Goal: Contribute content: Contribute content

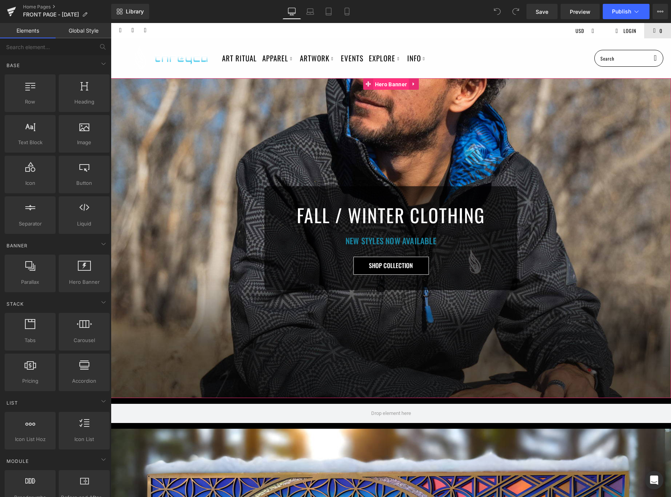
click at [385, 84] on span "Hero Banner" at bounding box center [391, 84] width 36 height 11
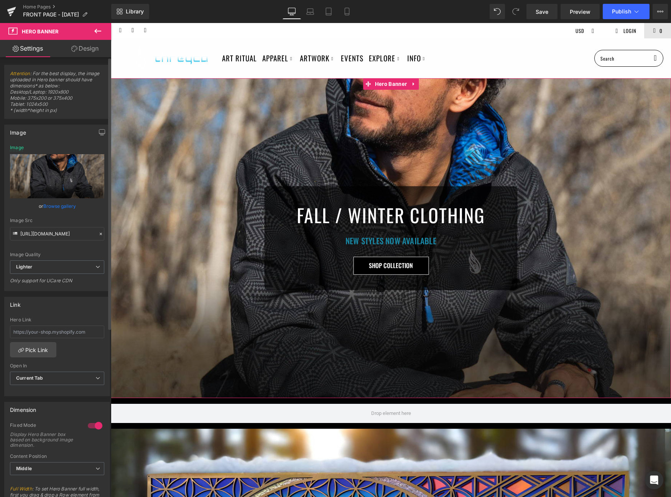
click at [55, 206] on link "Browse gallery" at bounding box center [59, 205] width 33 height 13
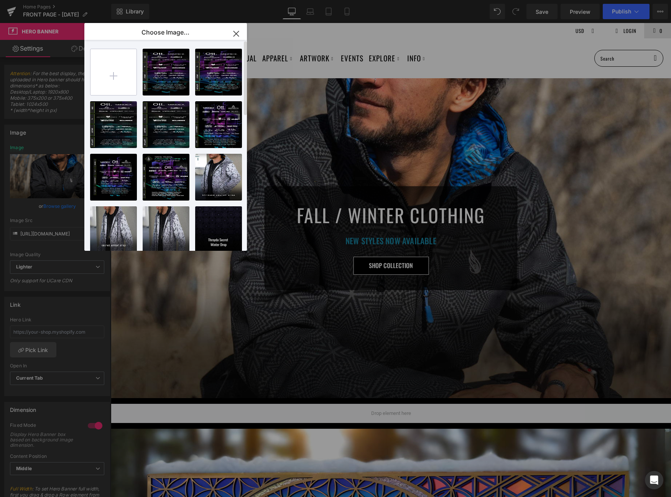
click at [124, 78] on input "file" at bounding box center [113, 72] width 46 height 46
type input "C:\fakepath\front_desk.jpg"
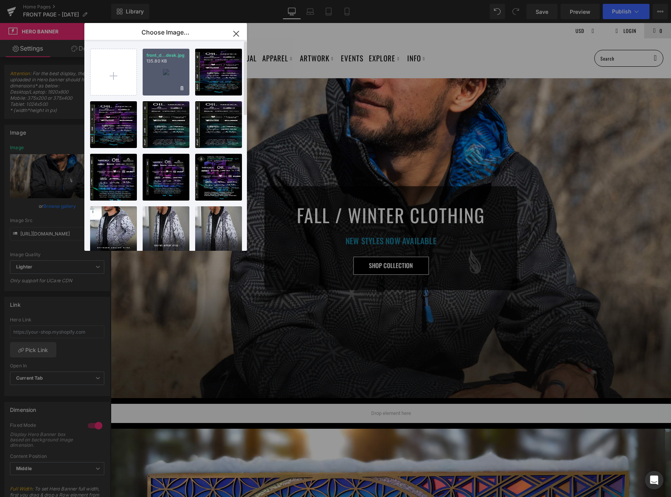
click at [169, 69] on div "front_d...desk.jpg 135.80 KB" at bounding box center [166, 72] width 47 height 47
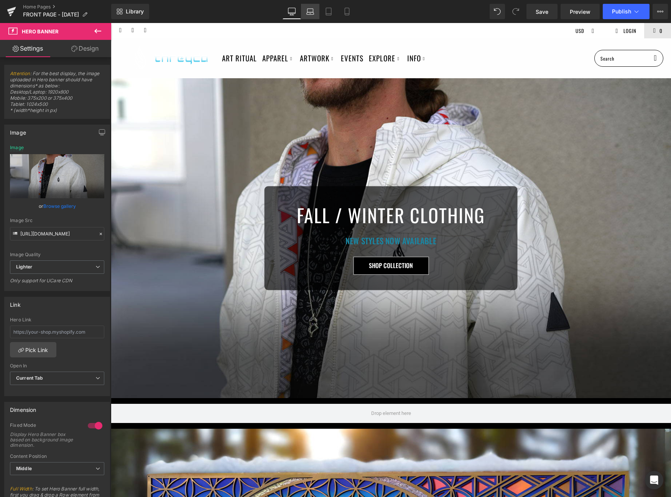
click at [310, 15] on icon at bounding box center [310, 12] width 8 height 8
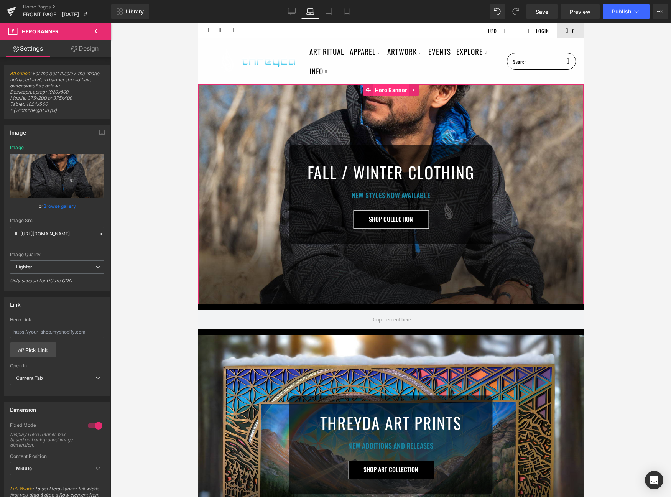
click at [386, 90] on span "Hero Banner" at bounding box center [391, 89] width 36 height 11
click at [61, 206] on link "Browse gallery" at bounding box center [59, 205] width 33 height 13
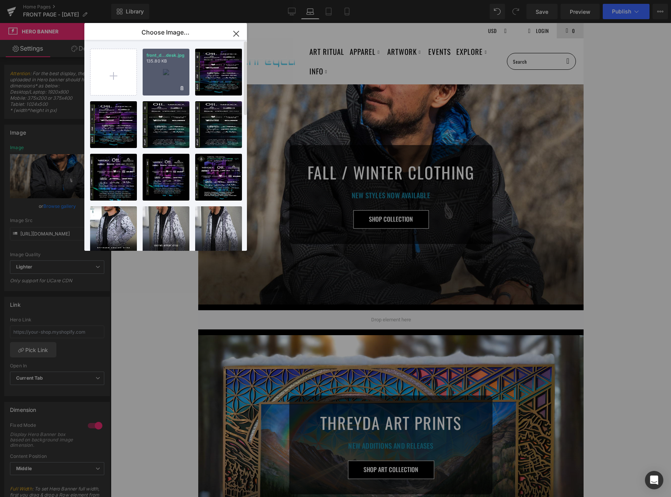
click at [166, 77] on div "front_d...desk.jpg 135.80 KB" at bounding box center [166, 72] width 47 height 47
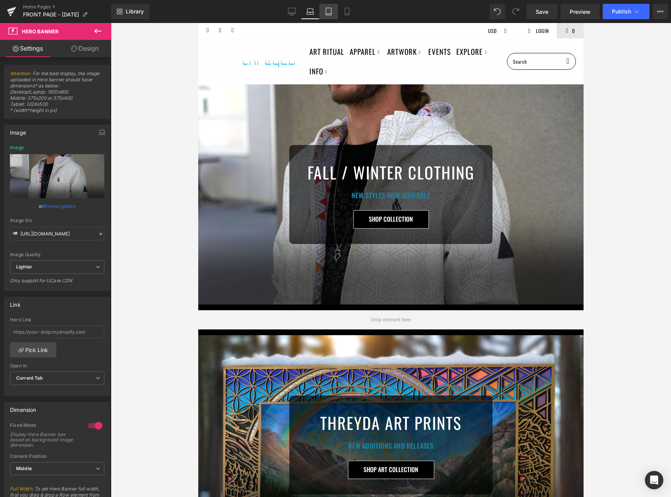
click at [329, 8] on icon at bounding box center [329, 12] width 8 height 8
type input "[URL][DOMAIN_NAME]"
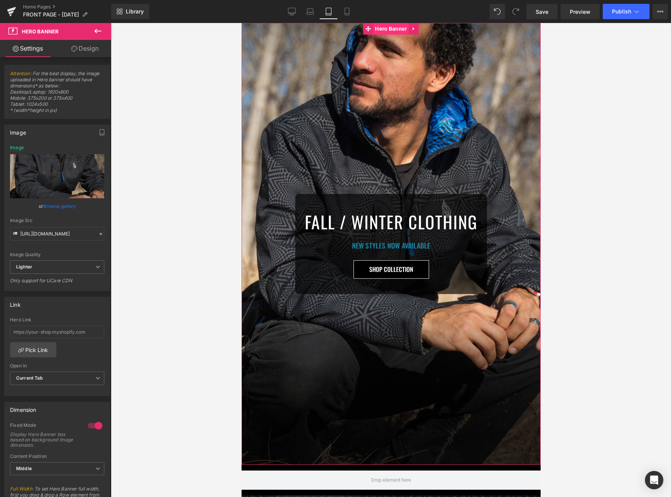
click at [389, 31] on span "Hero Banner" at bounding box center [391, 28] width 36 height 11
click at [61, 208] on link "Browse gallery" at bounding box center [59, 205] width 33 height 13
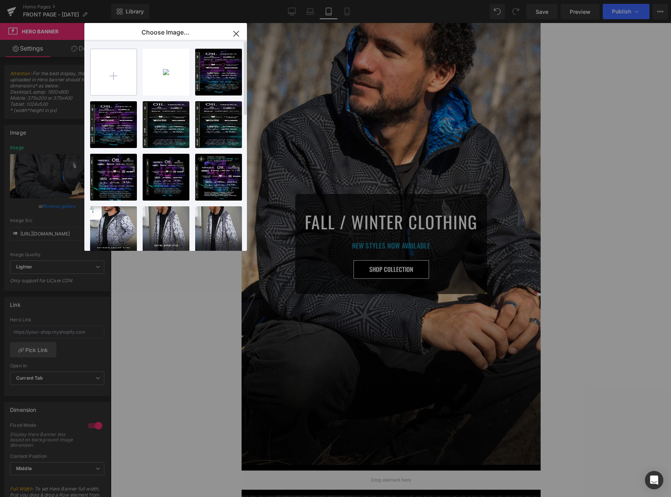
click at [115, 78] on input "file" at bounding box center [113, 72] width 46 height 46
type input "C:\fakepath\front_mbile.jpg"
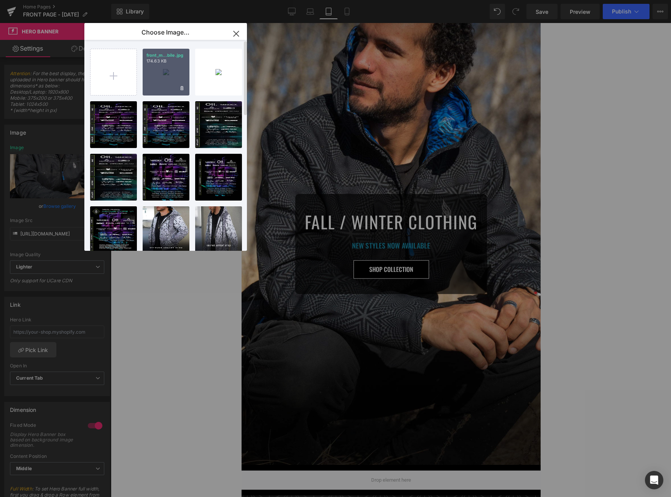
click at [175, 68] on div "front_m...bile.jpg 174.63 KB" at bounding box center [166, 72] width 47 height 47
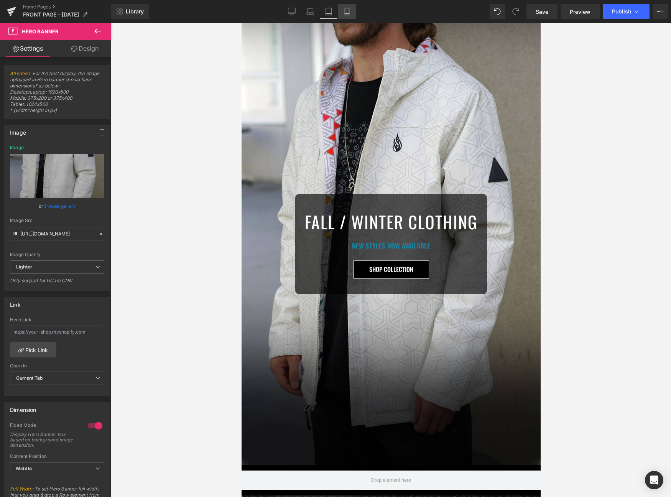
click at [351, 10] on link "Mobile" at bounding box center [347, 11] width 18 height 15
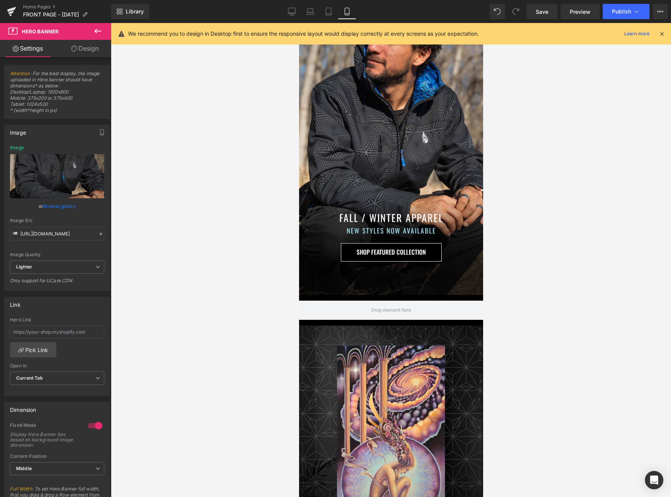
click at [659, 32] on icon at bounding box center [661, 33] width 7 height 7
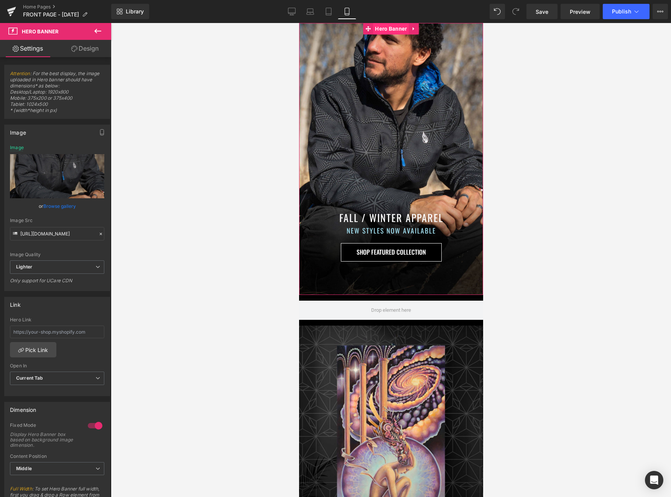
click at [395, 30] on span "Hero Banner" at bounding box center [391, 28] width 36 height 11
click at [49, 207] on link "Browse gallery" at bounding box center [59, 205] width 33 height 13
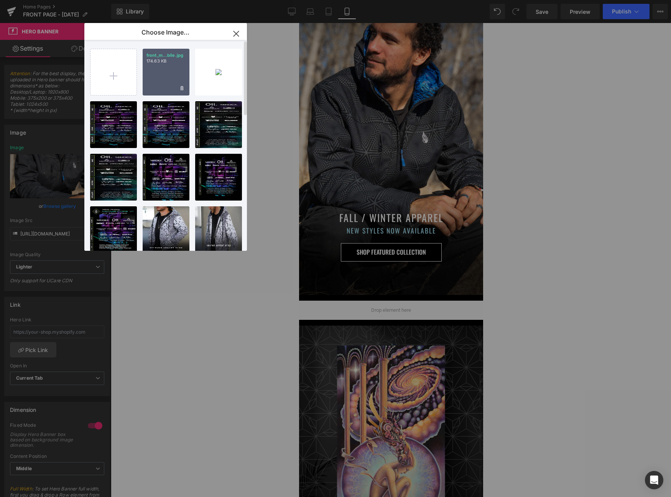
click at [166, 69] on div "front_m...bile.jpg 174.63 KB" at bounding box center [166, 72] width 47 height 47
type input "[URL][DOMAIN_NAME]"
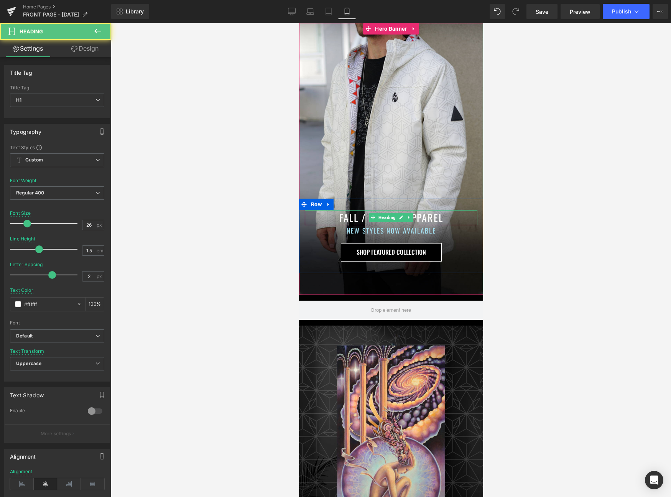
click at [360, 221] on h1 "FALL / WINTER APPAREL" at bounding box center [390, 217] width 172 height 15
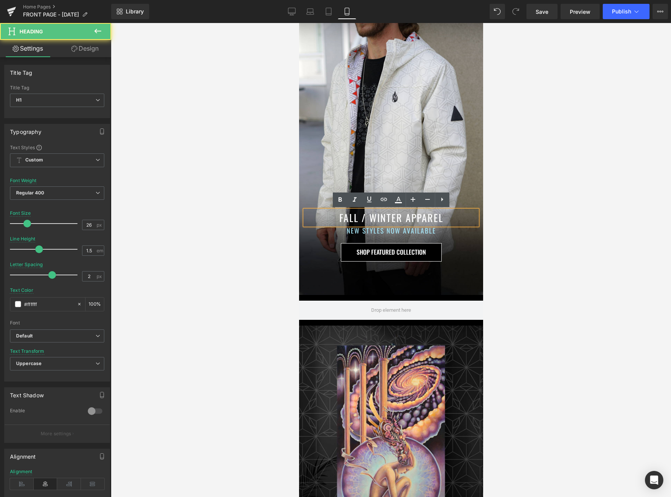
click at [360, 221] on h1 "FALL / WINTER APPAREL" at bounding box center [390, 217] width 172 height 15
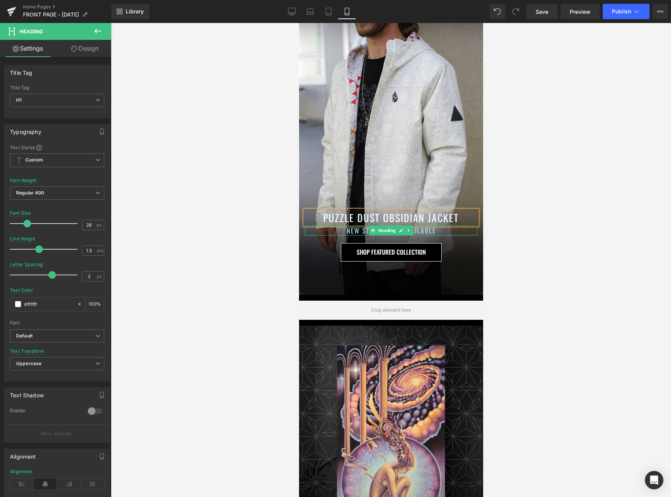
click at [350, 231] on h1 "NEW STYLES NOW AVAILABLE" at bounding box center [390, 230] width 172 height 10
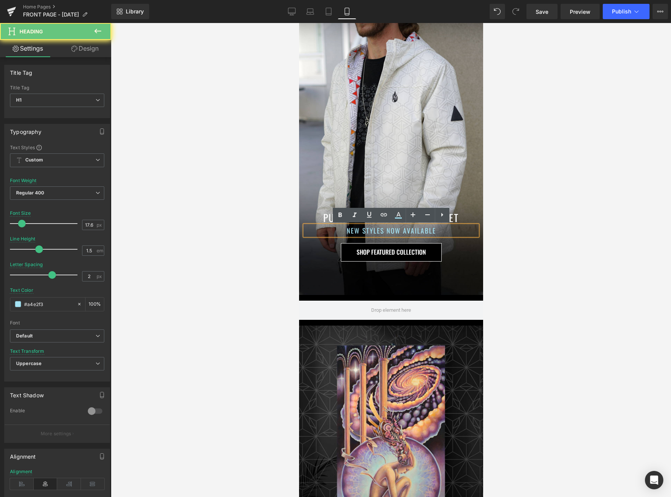
click at [350, 231] on h1 "NEW STYLES NOW AVAILABLE" at bounding box center [390, 230] width 172 height 10
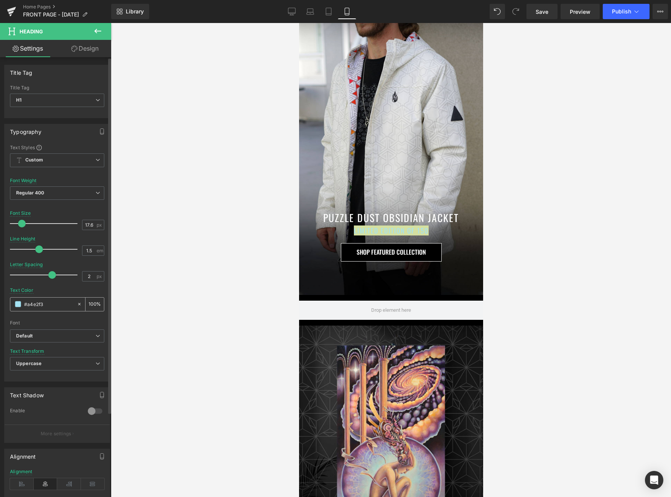
click at [19, 305] on span at bounding box center [18, 304] width 6 height 6
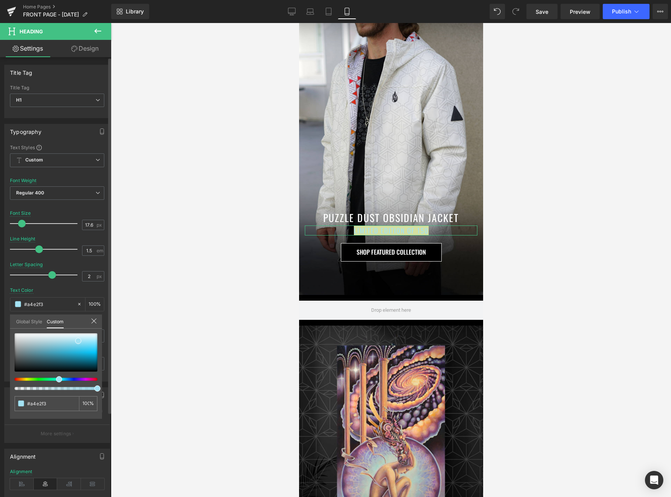
type input "#f3a4e8"
click at [82, 378] on div at bounding box center [52, 379] width 83 height 3
type input "#e113c5"
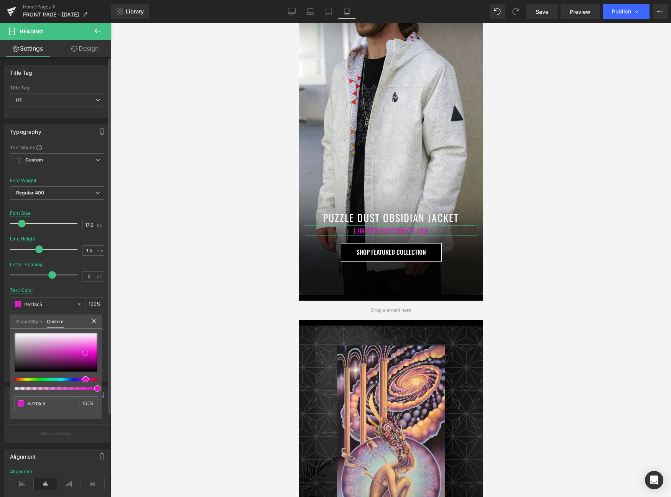
type input "#e811cb"
type input "#f339da"
type input "#f753e1"
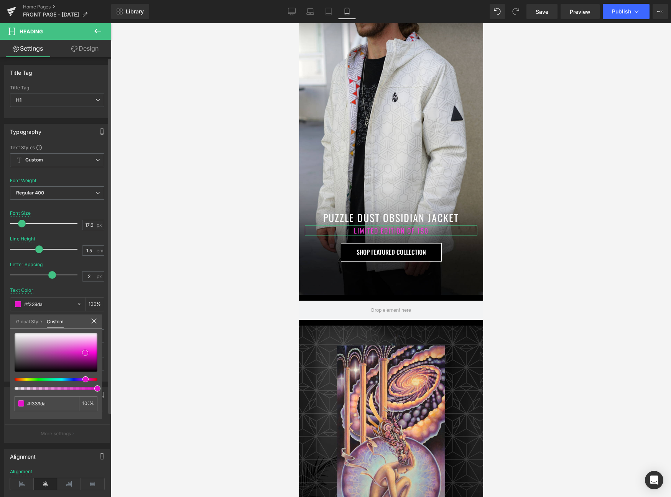
type input "#f753e1"
type input "#fe80ed"
type input "#ff8ef0"
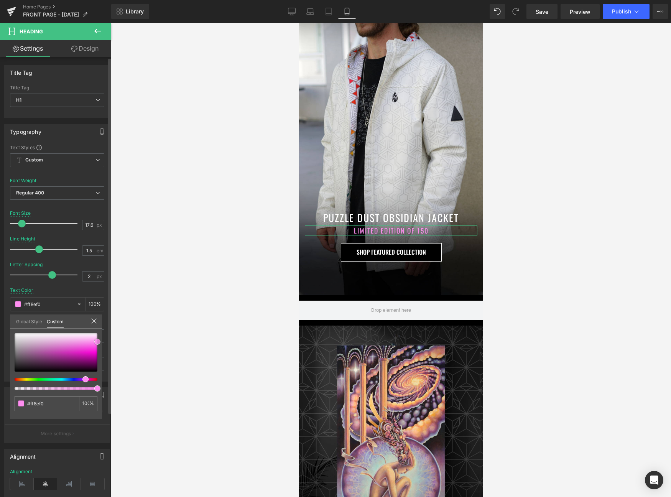
type input "#ff89ef"
type input "#ff84ee"
drag, startPoint x: 85, startPoint y: 353, endPoint x: 99, endPoint y: 343, distance: 17.0
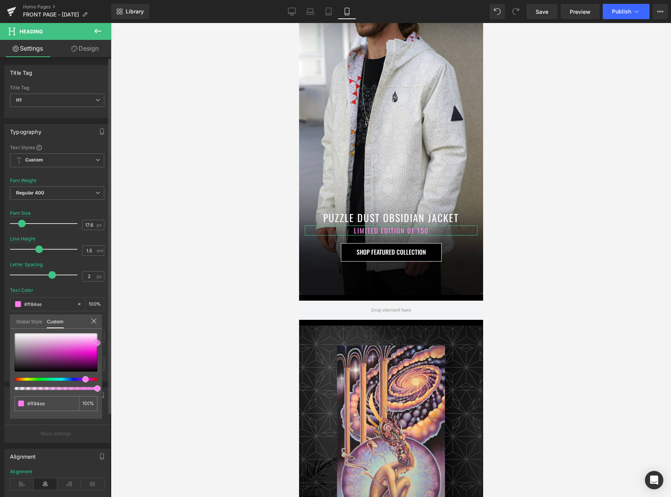
click at [97, 343] on div at bounding box center [56, 352] width 83 height 38
type input "#ff7fee"
click at [253, 239] on div at bounding box center [391, 260] width 560 height 474
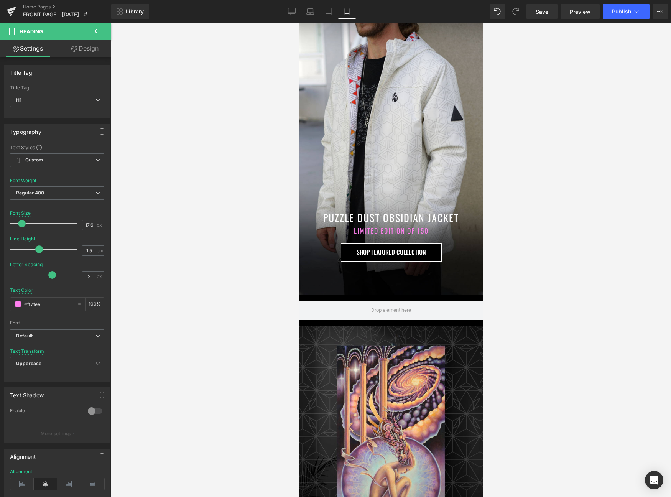
click at [396, 296] on div "Row" at bounding box center [391, 310] width 184 height 31
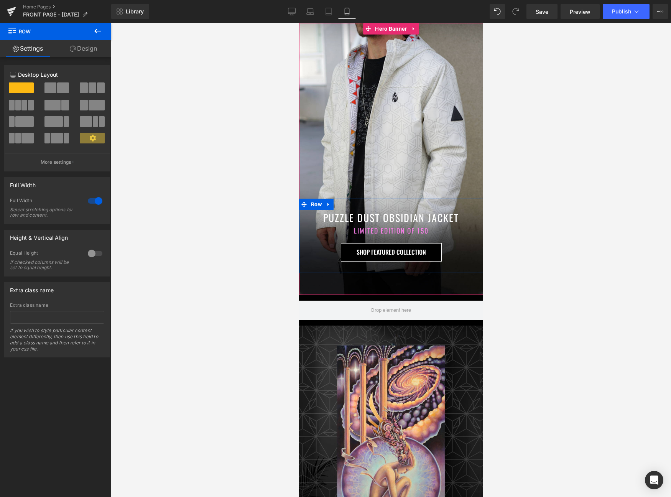
click at [361, 229] on h1 "LIMITED EDITION OF 150" at bounding box center [390, 230] width 172 height 10
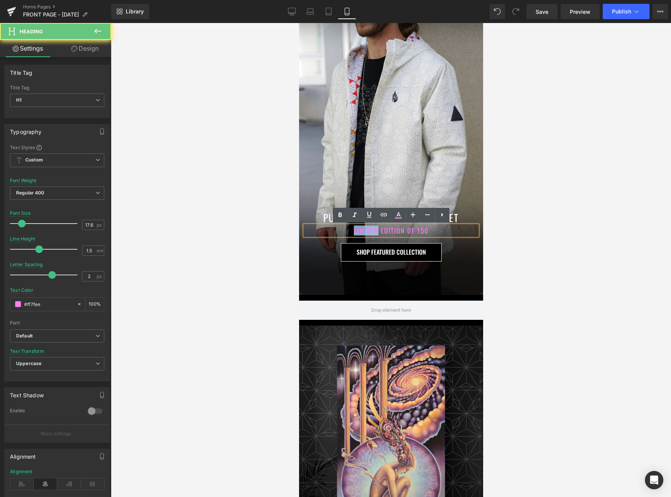
click at [361, 229] on h1 "LIMITED EDITION OF 150" at bounding box center [390, 230] width 172 height 10
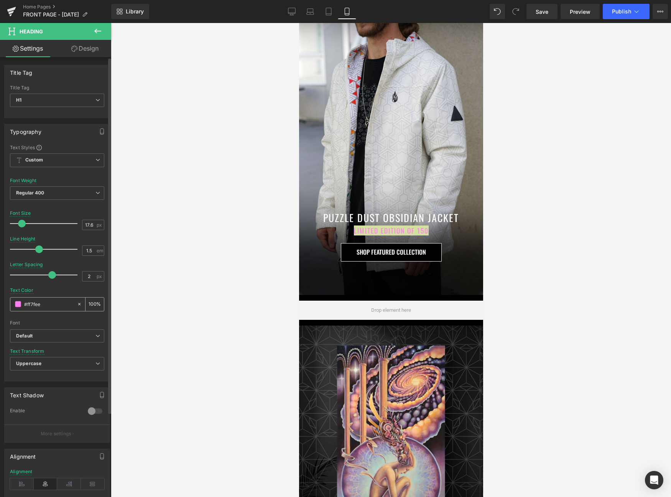
click at [19, 306] on span at bounding box center [18, 304] width 6 height 6
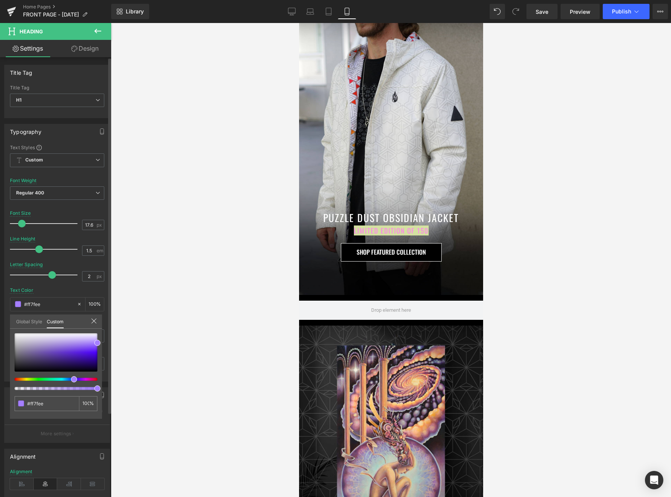
type input "#a57fff"
type input "#aa7fff"
type input "#b07fff"
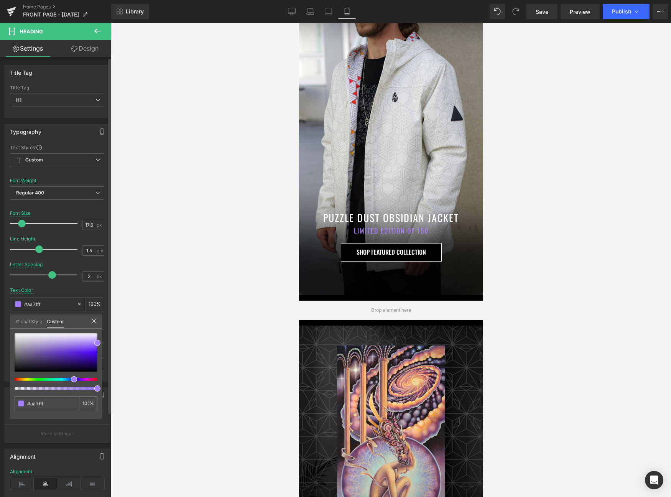
type input "#b07fff"
type input "#b87fff"
type input "#ba7fff"
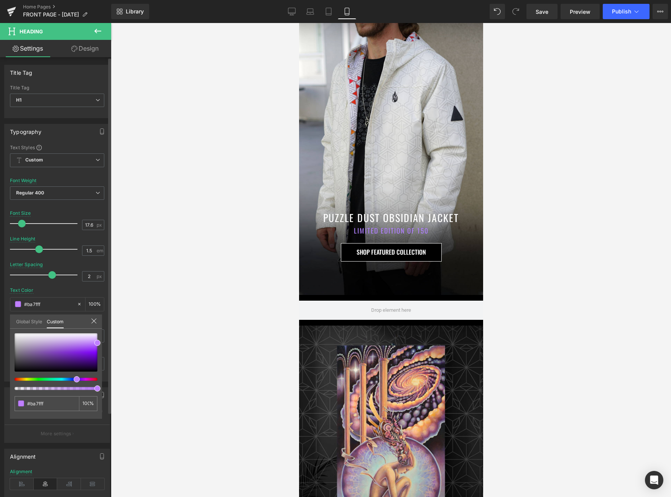
type input "#bf7fff"
type input "#ba7fff"
type input "#b47fff"
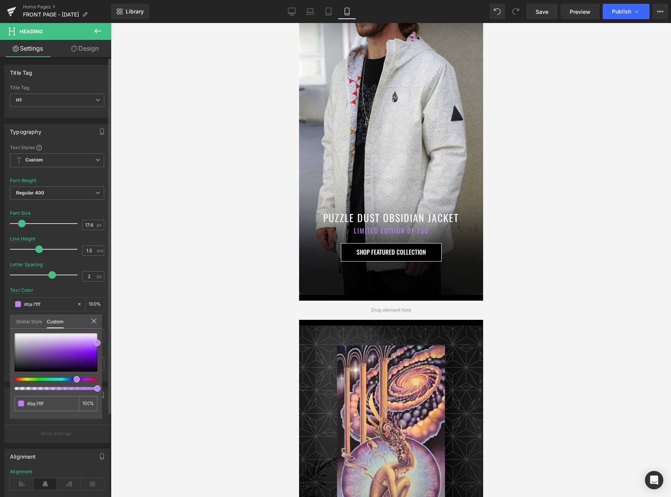
type input "#b47fff"
type input "#ae7fff"
type input "#a57fff"
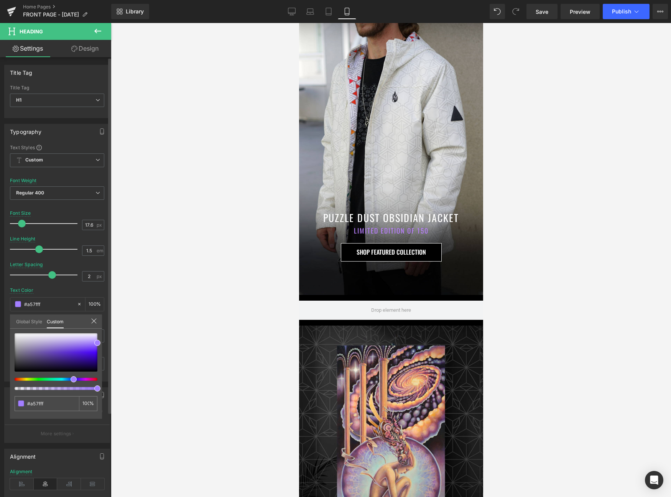
type input "#a37fff"
type input "#9f7fff"
type input "#9b7fff"
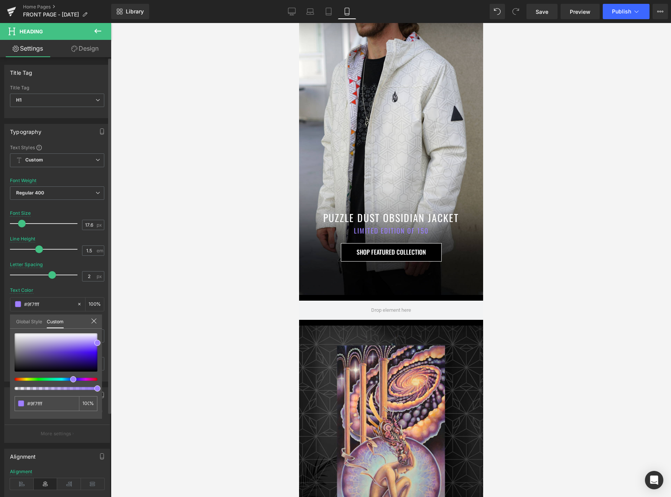
type input "#9b7fff"
type input "#987fff"
type input "#947fff"
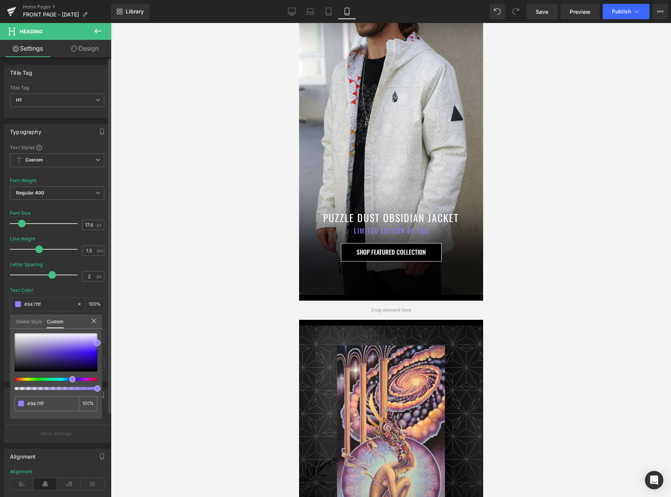
type input "#907fff"
type input "#8e7fff"
type input "#8a7fff"
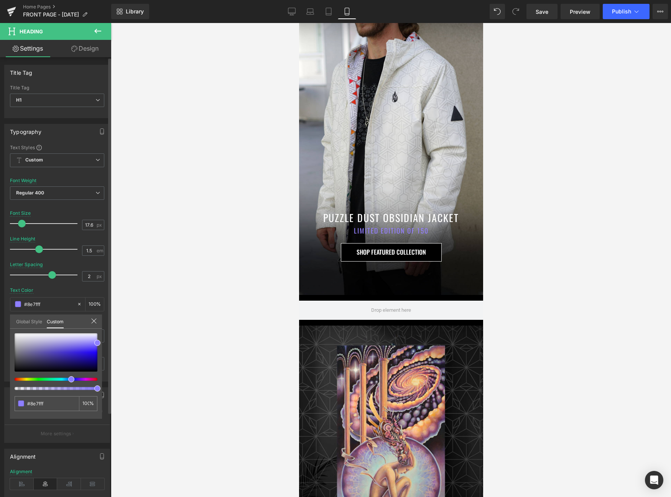
type input "#8a7fff"
type input "#857fff"
type input "#8a7fff"
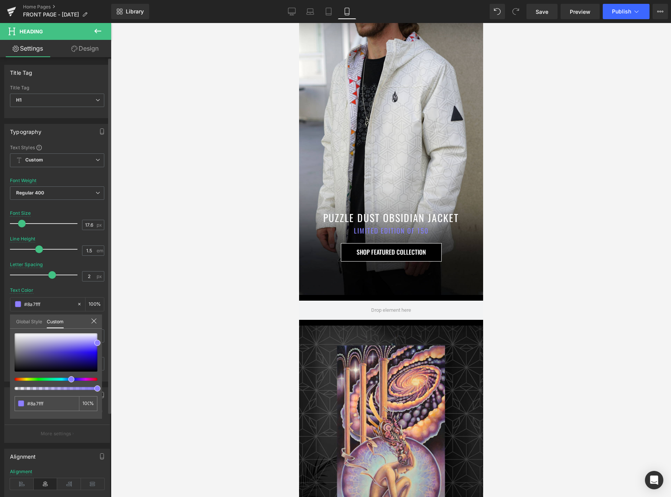
type input "#8e7fff"
click at [68, 379] on div at bounding box center [52, 379] width 83 height 3
type input "#c8c1fa"
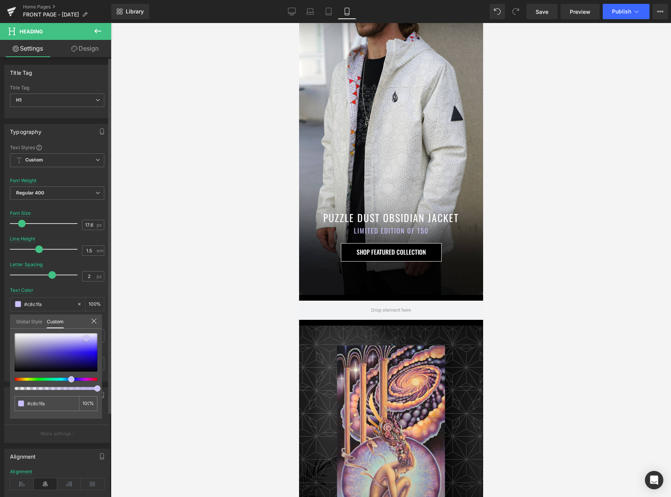
type input "#c3bcf9"
type input "#c3bcfa"
type input "#beb7fa"
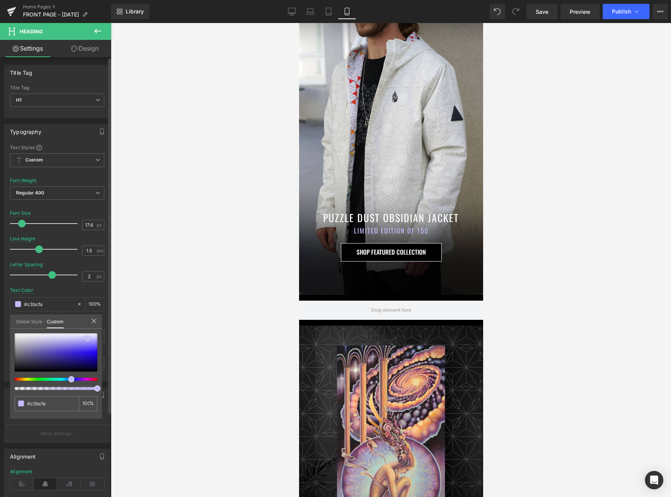
type input "#beb7fa"
type input "#b9b2fa"
type input "#b5aef8"
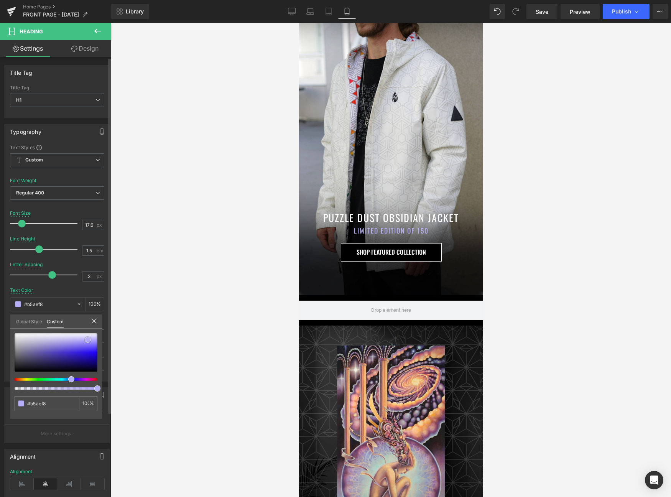
type input "#b1a9f8"
type input "#b1a9f9"
type input "#aca4f8"
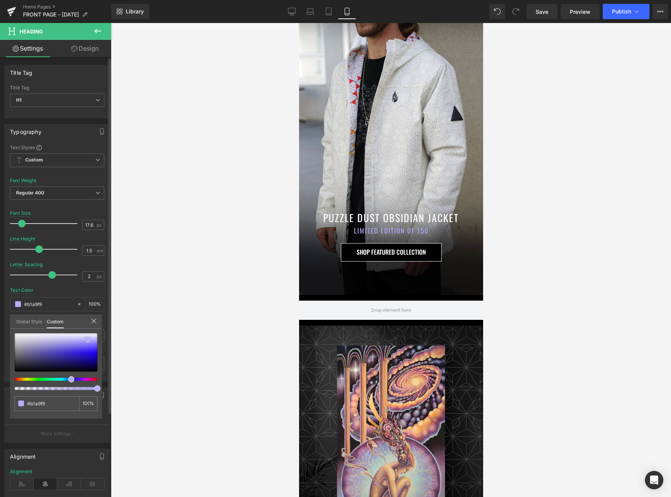
type input "#aca4f8"
type input "#aca3f9"
type input "#b1a9f9"
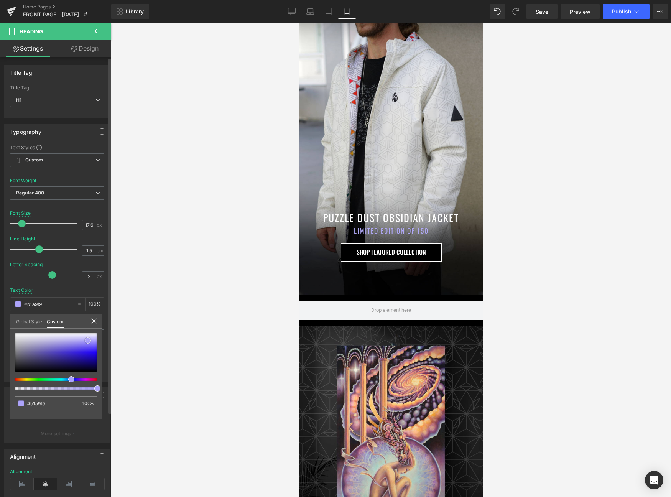
type input "#b5adf9"
type input "#b5aef8"
type input "#bab3f9"
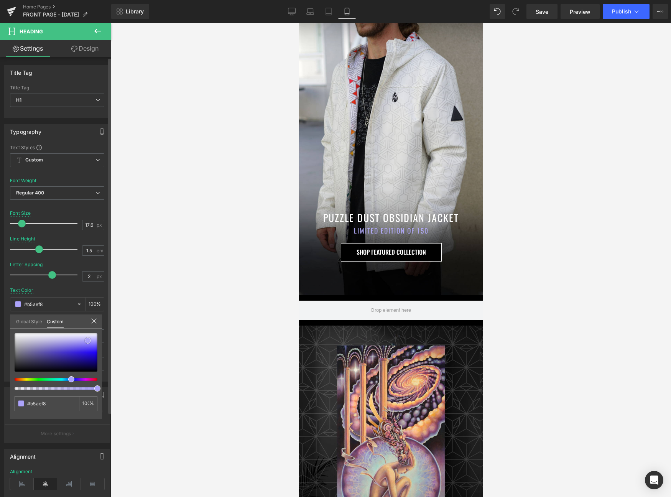
type input "#bab3f9"
type input "#beb7f9"
type input "#beb7fa"
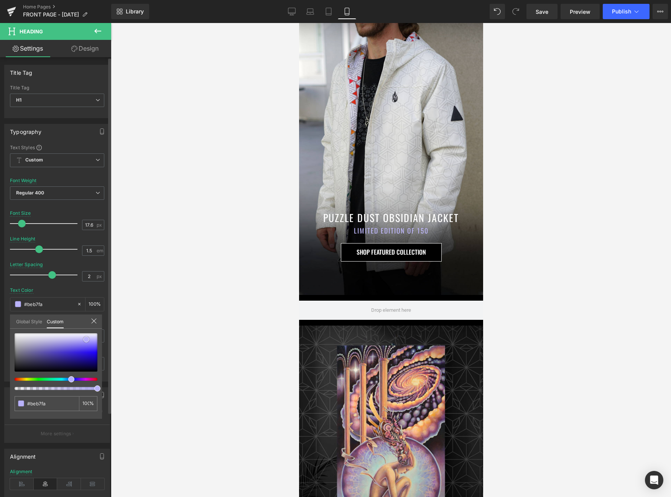
type input "#b9b2f9"
type input "#bab3f8"
type input "#b6aef8"
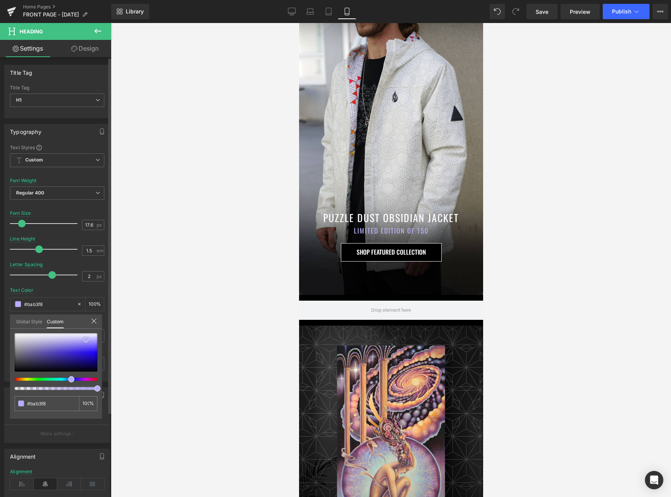
type input "#b6aef8"
click at [86, 340] on div at bounding box center [56, 352] width 83 height 38
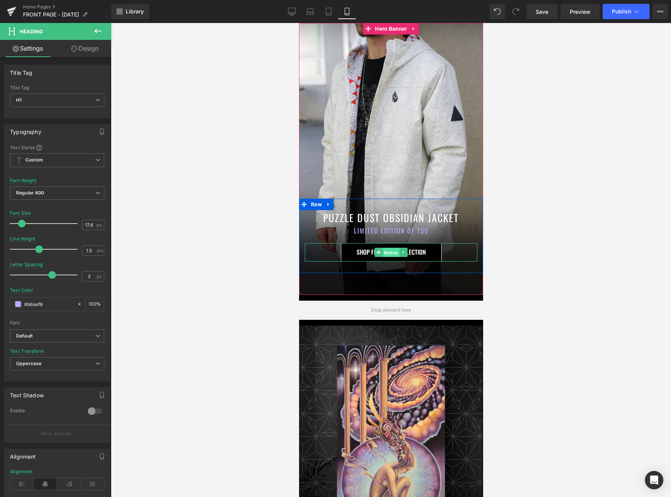
click at [390, 250] on span "Button" at bounding box center [390, 252] width 17 height 9
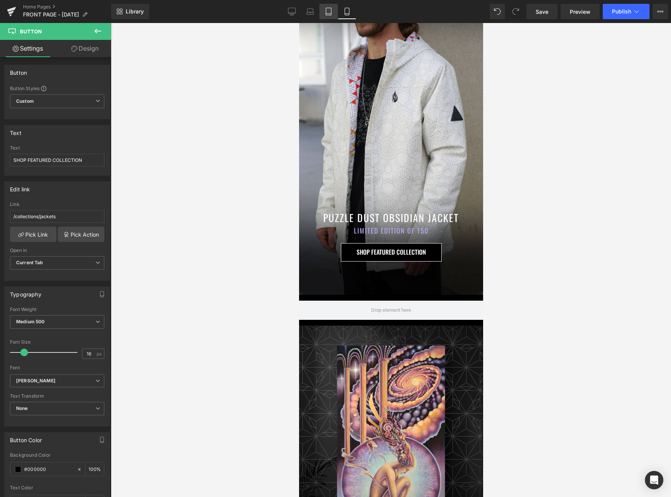
click at [322, 13] on link "Tablet" at bounding box center [328, 11] width 18 height 15
type input "100"
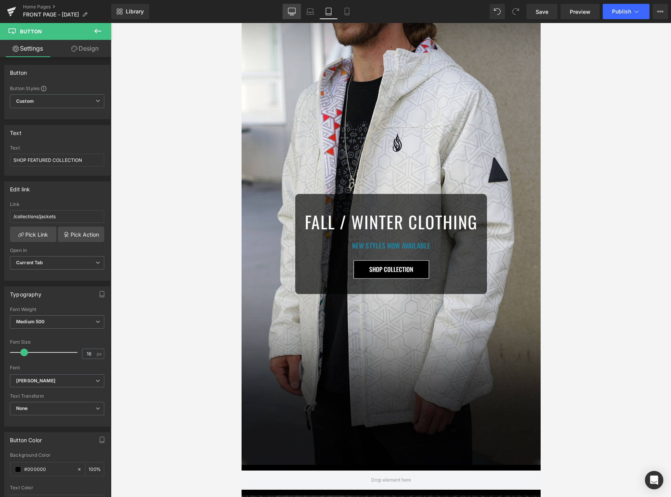
click at [289, 10] on icon at bounding box center [292, 12] width 8 height 8
type input "100"
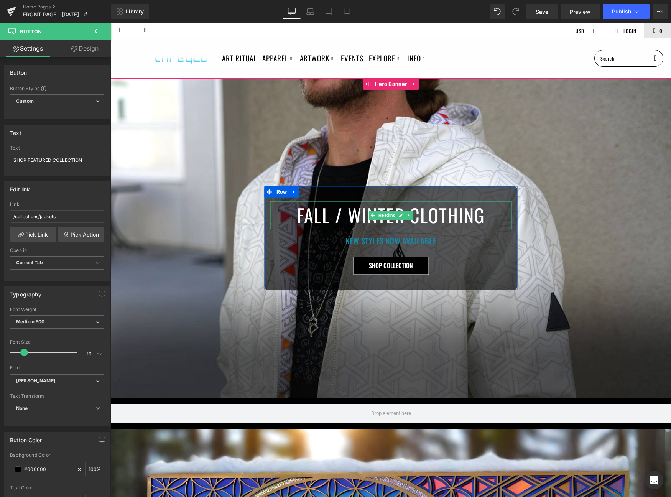
click at [319, 210] on h1 "FALL / WINTER CLOTHING" at bounding box center [390, 216] width 241 height 28
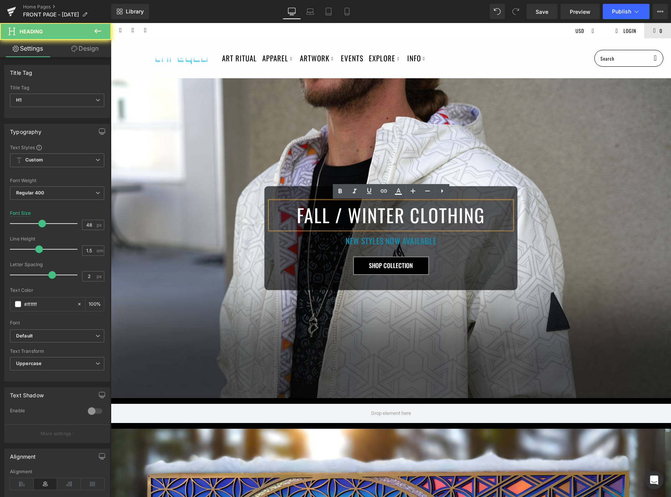
click at [319, 210] on h1 "FALL / WINTER CLOTHING" at bounding box center [390, 216] width 241 height 28
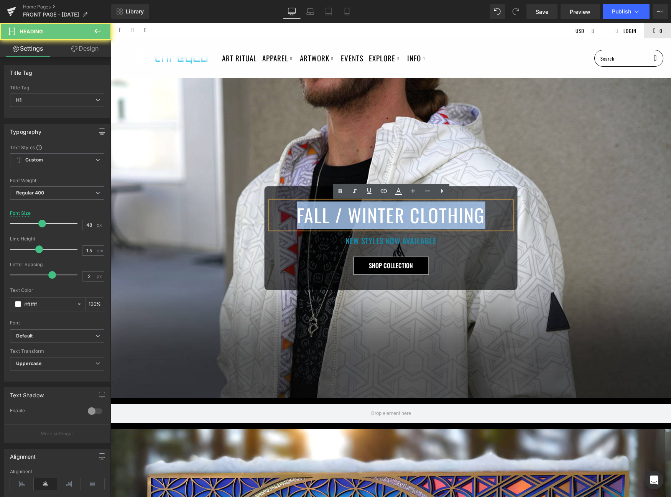
click at [319, 210] on h1 "FALL / WINTER CLOTHING" at bounding box center [390, 216] width 241 height 28
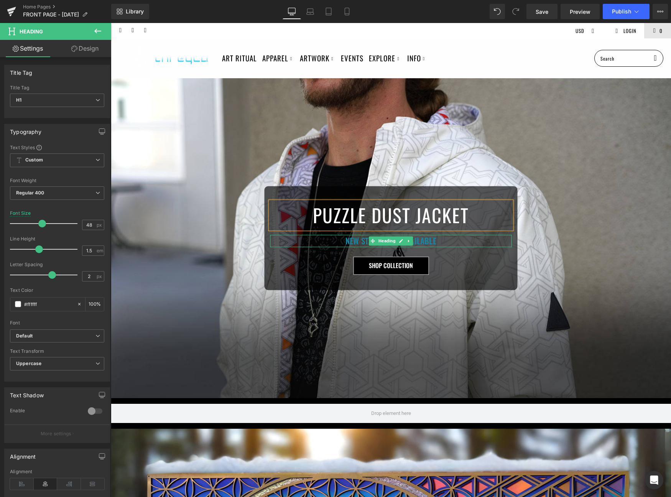
click at [346, 240] on h1 "NEW STYLES NOW AVAILABLE" at bounding box center [390, 241] width 241 height 12
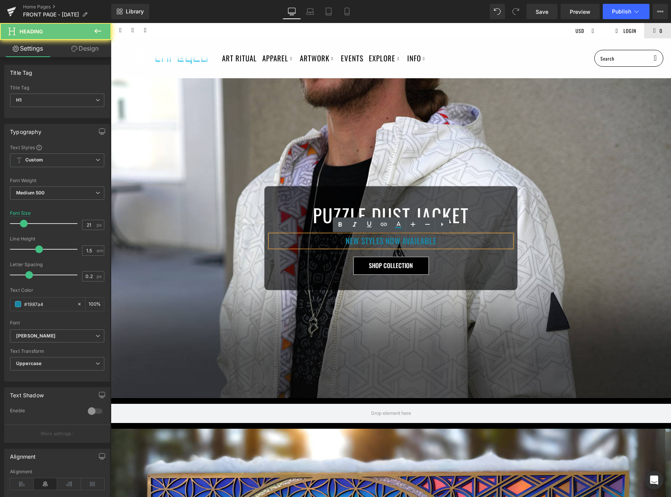
click at [346, 240] on h1 "NEW STYLES NOW AVAILABLE" at bounding box center [390, 241] width 241 height 12
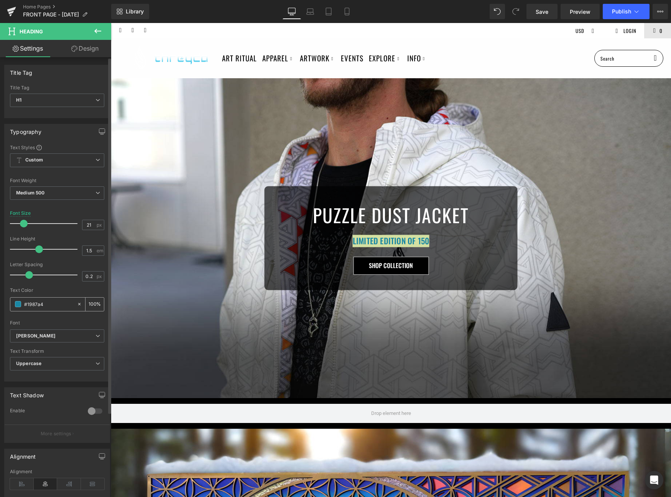
click at [22, 304] on div "#1987a4" at bounding box center [43, 303] width 66 height 13
click at [20, 304] on span at bounding box center [18, 304] width 6 height 6
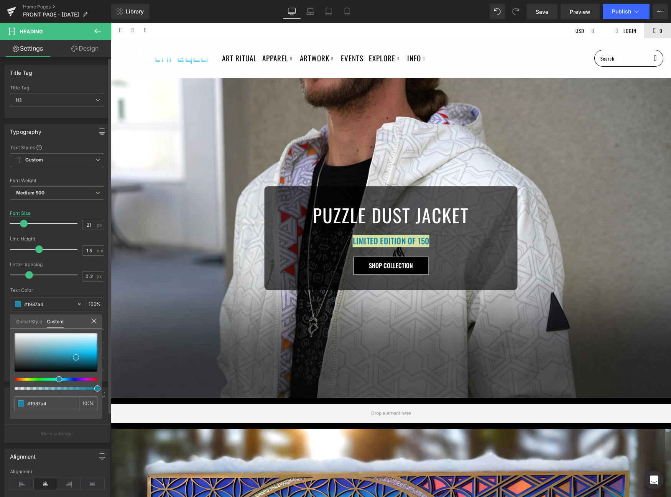
click at [81, 376] on div at bounding box center [56, 361] width 83 height 57
click at [81, 384] on div at bounding box center [56, 361] width 83 height 57
click at [81, 381] on div at bounding box center [56, 361] width 83 height 57
type input "#a4189f"
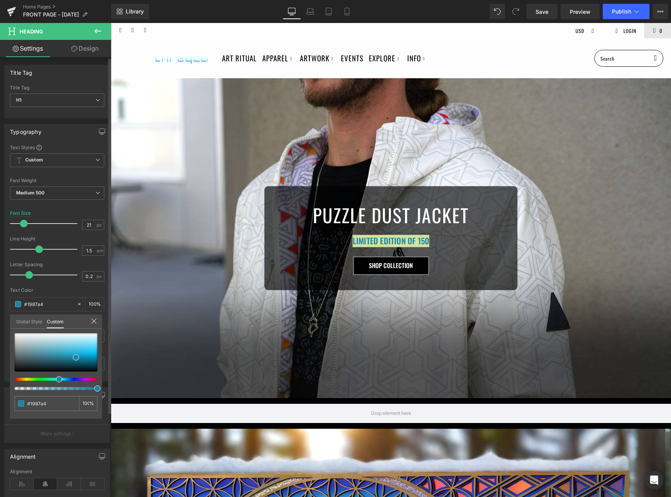
type input "#a4189f"
click at [81, 380] on div at bounding box center [52, 379] width 83 height 3
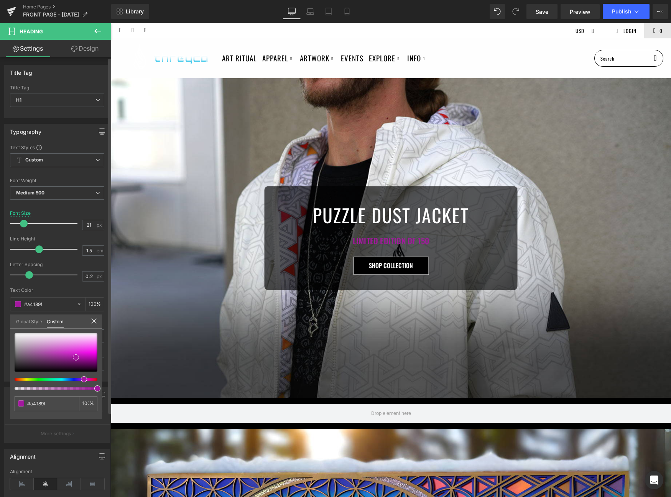
type input "#7018a4"
click at [76, 379] on div at bounding box center [52, 379] width 83 height 3
click at [76, 379] on span at bounding box center [79, 379] width 6 height 6
type input "#c997e7"
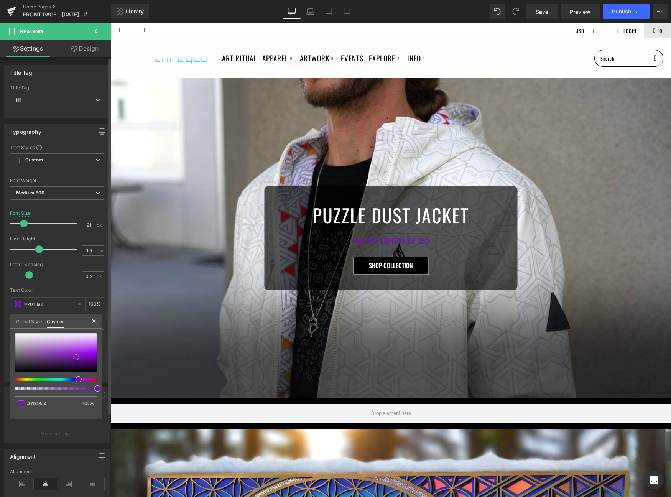
type input "#c997e7"
click at [66, 343] on div at bounding box center [56, 352] width 83 height 38
type input "#b974e0"
click at [67, 346] on div at bounding box center [56, 352] width 83 height 38
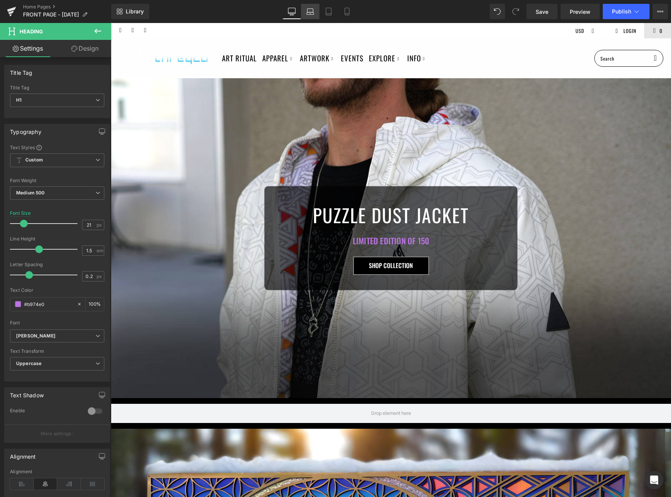
click at [310, 15] on icon at bounding box center [310, 12] width 8 height 8
type input "18"
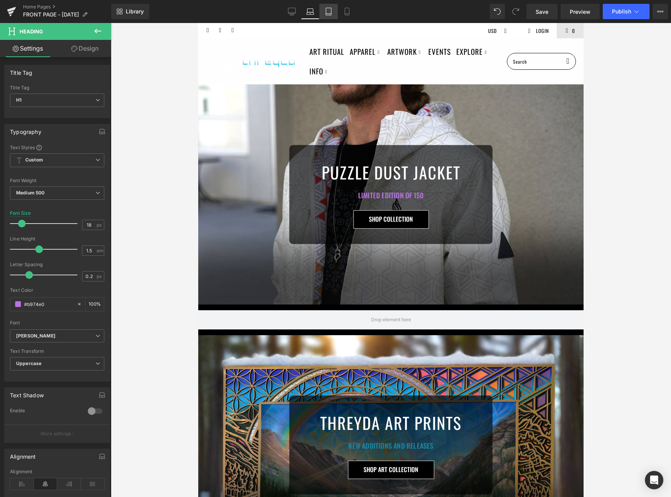
click at [324, 13] on link "Tablet" at bounding box center [328, 11] width 18 height 15
type input "100"
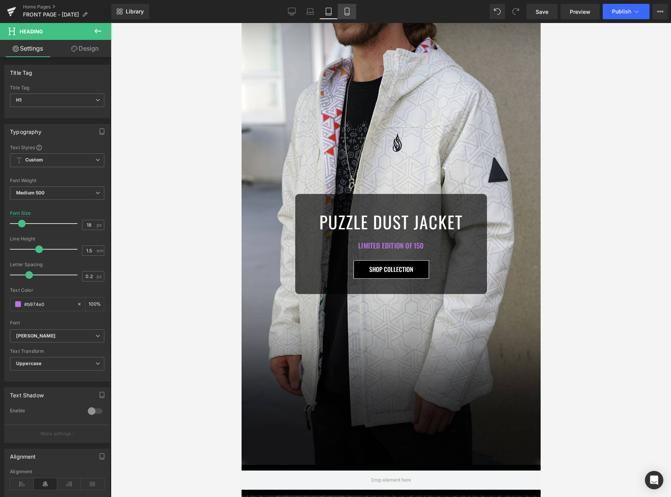
click at [343, 8] on icon at bounding box center [347, 12] width 8 height 8
type input "21"
type input "100"
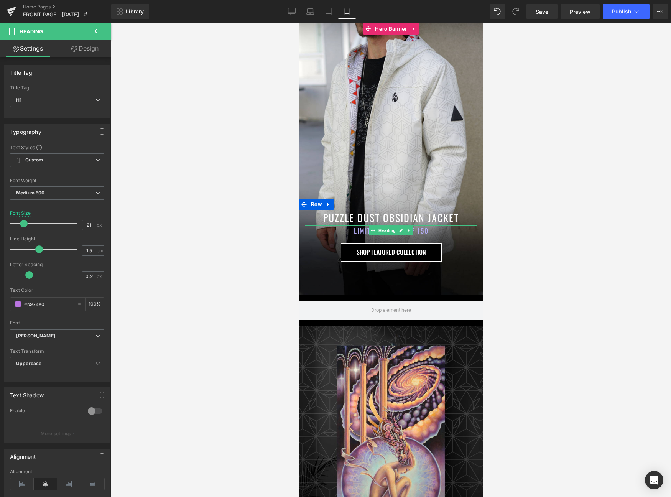
click at [356, 230] on h1 "LIMITED EDITION OF 150" at bounding box center [390, 230] width 172 height 10
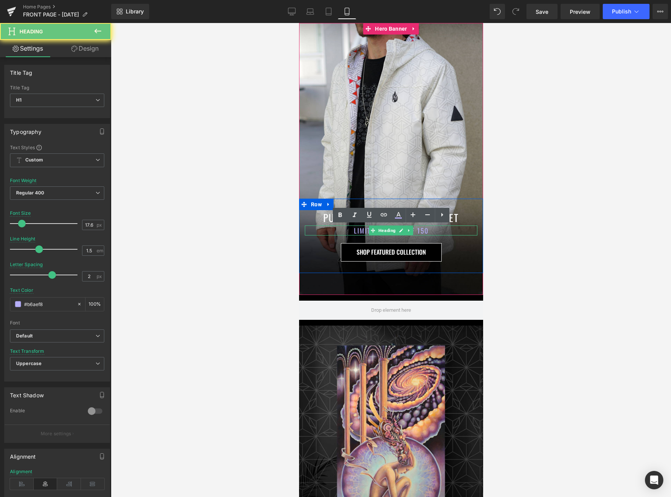
click at [356, 230] on h1 "LIMITED EDITION OF 150" at bounding box center [390, 230] width 172 height 10
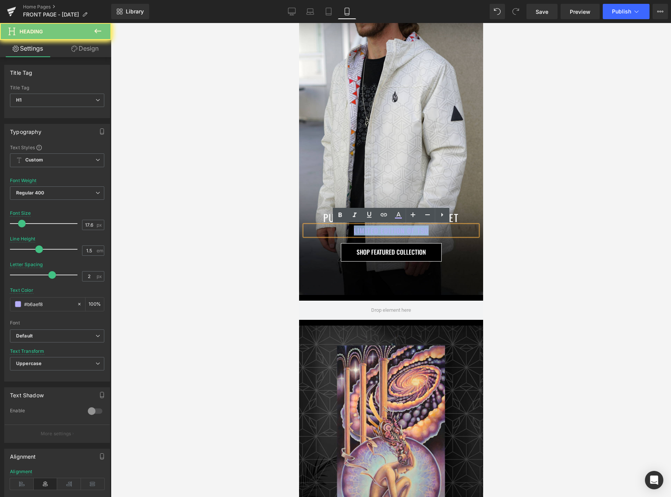
click at [356, 230] on h1 "LIMITED EDITION OF 150" at bounding box center [390, 230] width 172 height 10
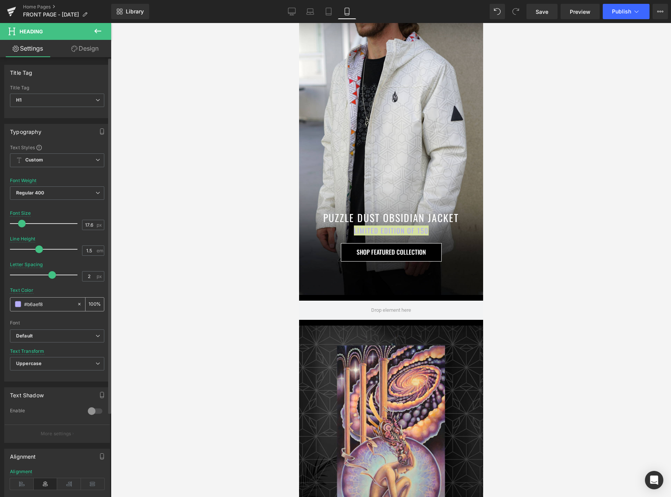
click at [20, 307] on div "#b6aef8" at bounding box center [43, 303] width 66 height 13
click at [20, 306] on span at bounding box center [18, 304] width 6 height 6
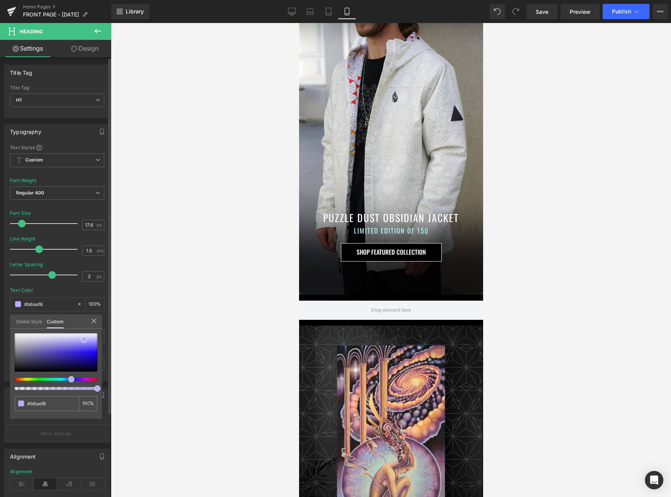
type input "#aff8f5"
click at [53, 378] on div at bounding box center [52, 379] width 83 height 3
type input "#afebf8"
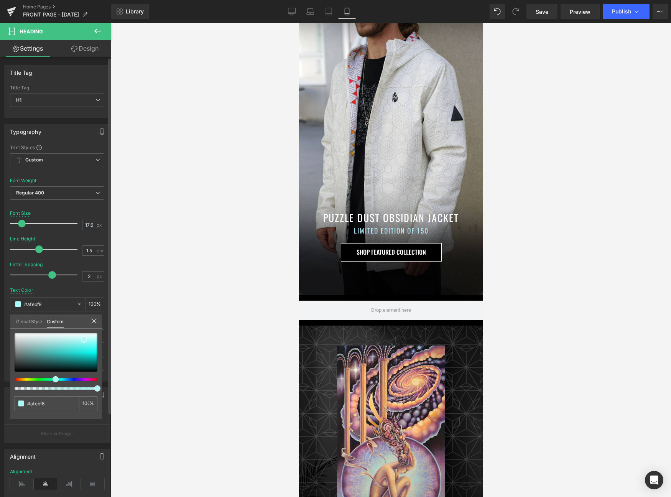
type input "#afeaf8"
type input "#afe8f8"
type input "#afe5f8"
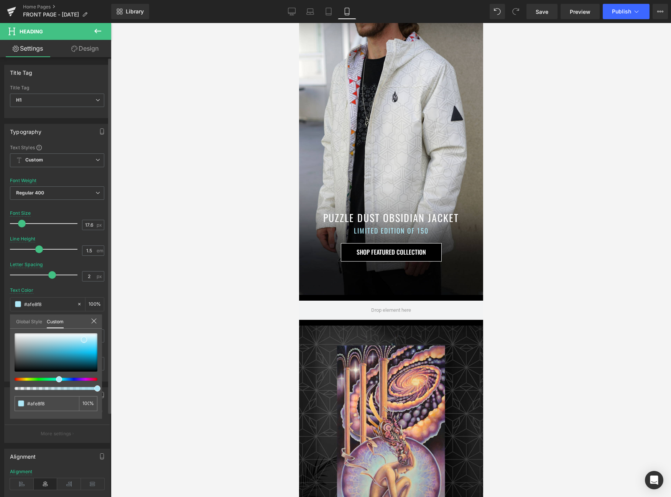
type input "#afe5f8"
type input "#afe4f8"
type input "#afe2f8"
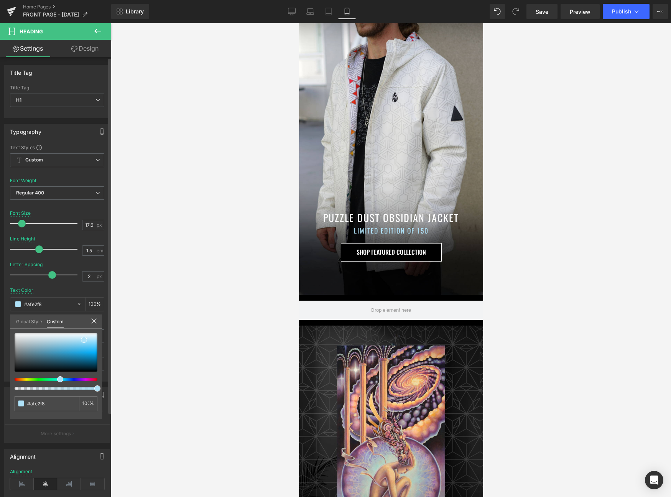
type input "#afe4f8"
type input "#afe5f8"
type input "#afe4f8"
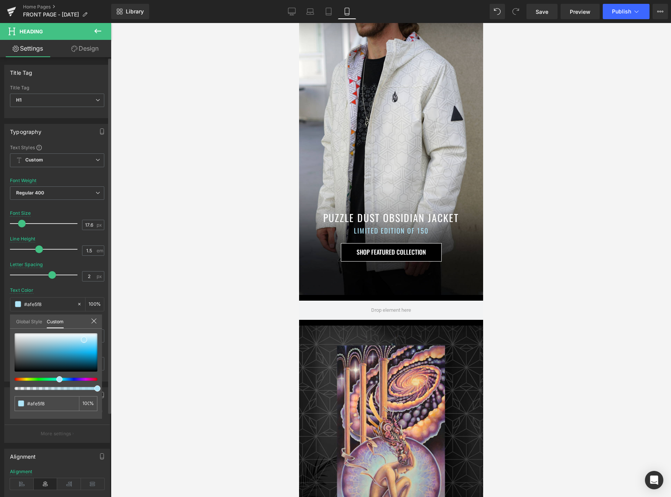
type input "#afe4f8"
type input "#afe2f8"
type input "#afdff8"
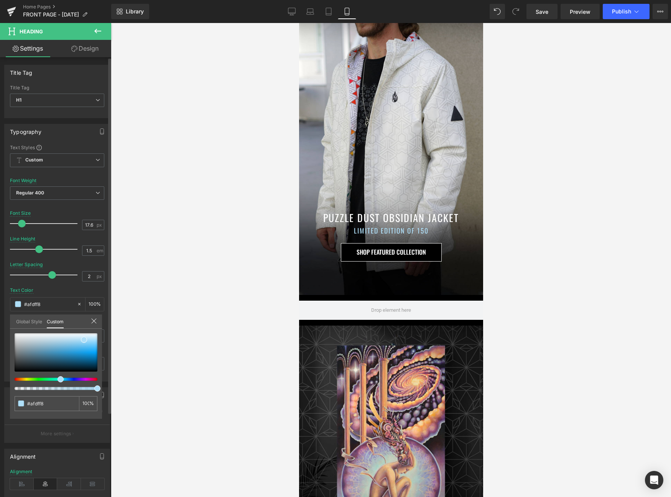
type input "#afe4f8"
type input "#afe8f8"
type input "#aff1f8"
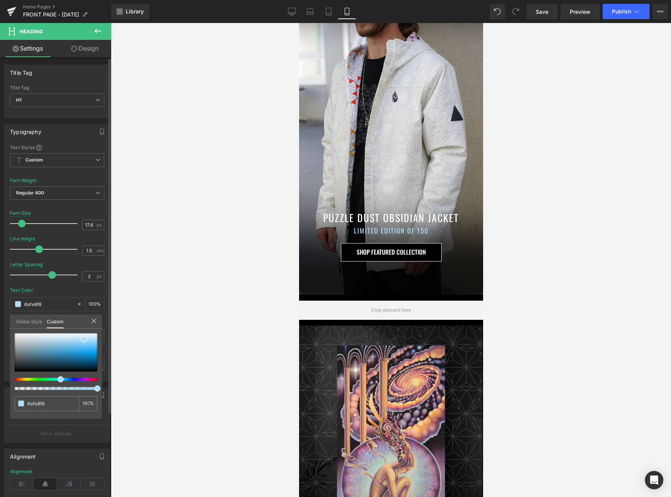
type input "#aff1f8"
type input "#aff8f5"
type input "#aff8f1"
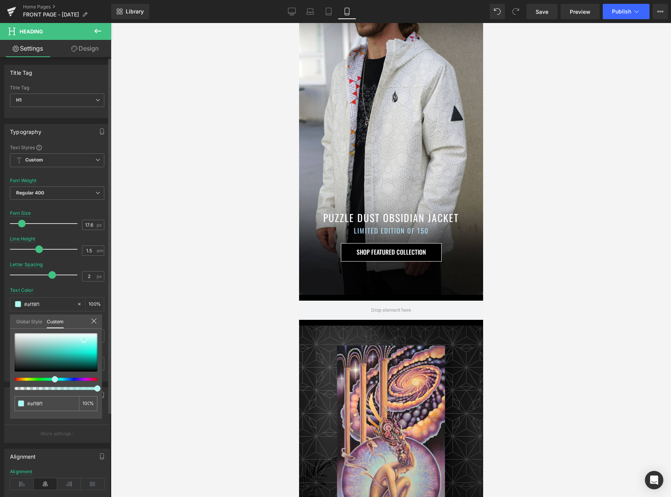
type input "#aff8e9"
type input "#aff8dd"
type input "#aff8ce"
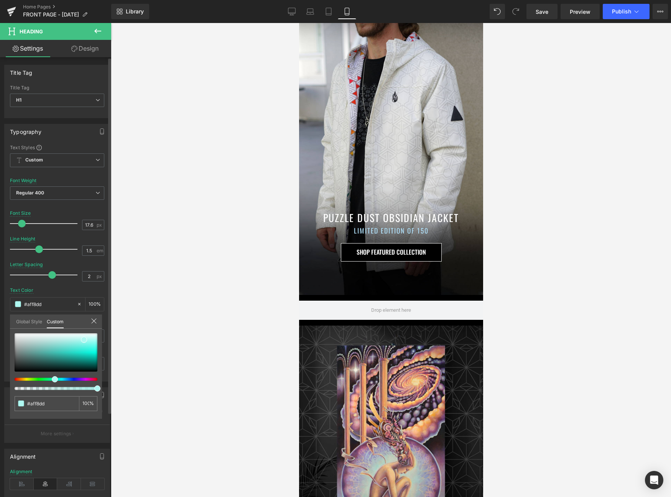
type input "#aff8ce"
type input "#aff8c2"
type input "#aff8bb"
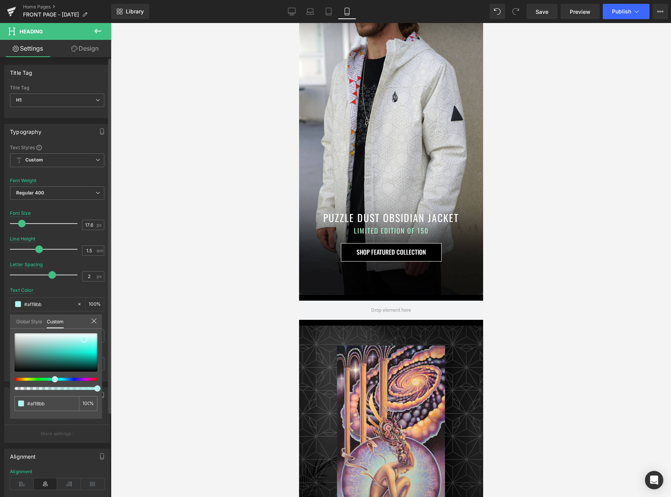
type input "#aff8b6"
type input "#aff8b2"
type input "#b1f8af"
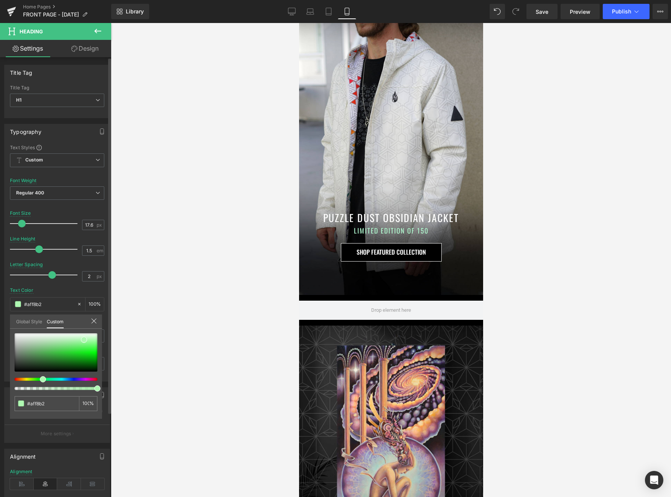
type input "#b1f8af"
type input "#bbf8af"
type input "#d3f8af"
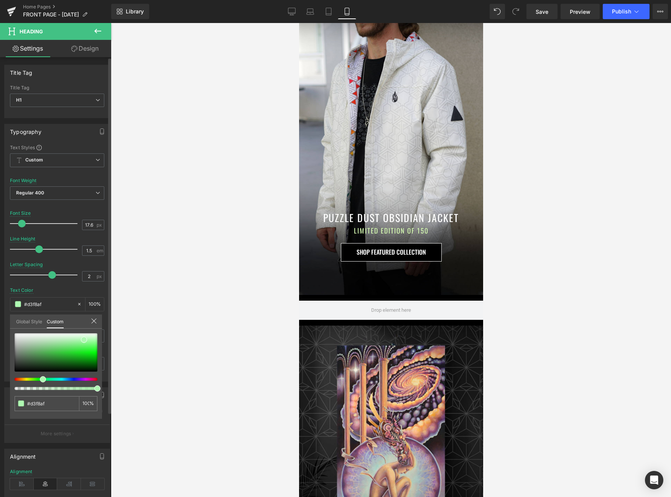
type input "#e4f8af"
type input "#f0f8af"
type input "#f8f8af"
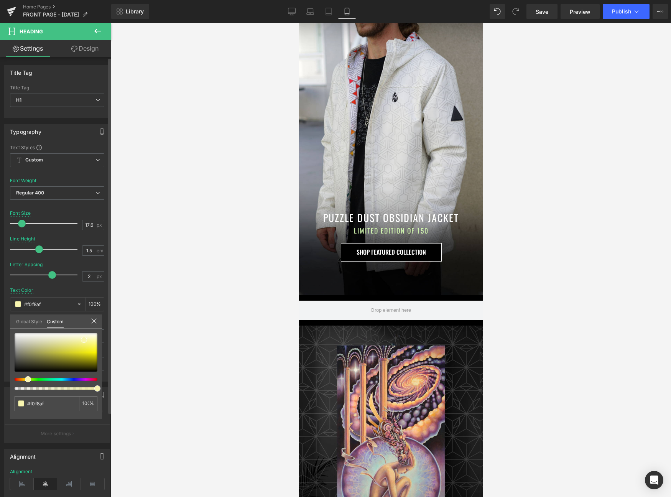
type input "#f8f8af"
type input "#f8f5af"
type input "#f8f1af"
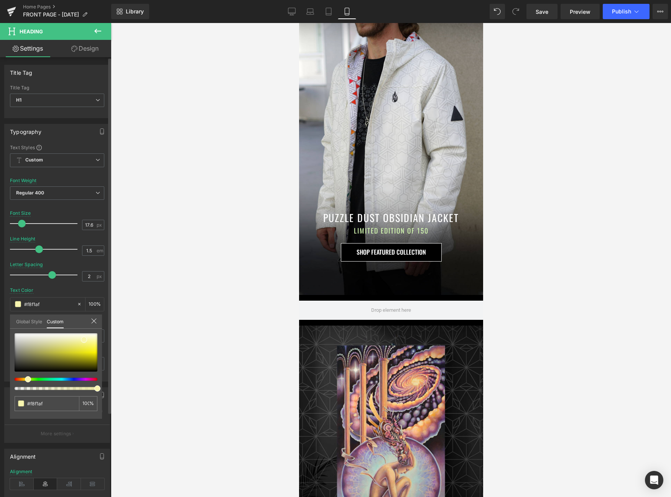
type input "#f8efaf"
type input "#f8edaf"
type input "#f8ebaf"
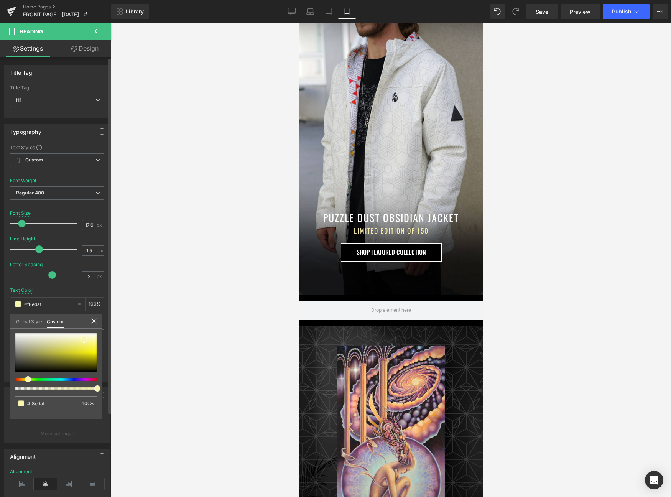
type input "#f8ebaf"
type input "#f8e9af"
type input "#f8e7af"
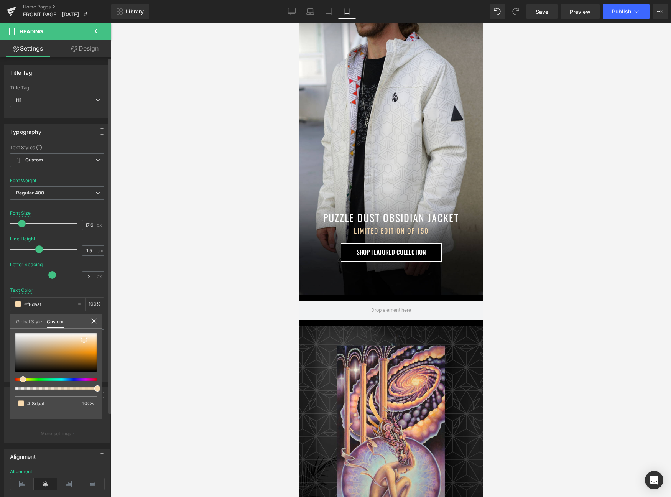
drag, startPoint x: 53, startPoint y: 378, endPoint x: 17, endPoint y: 378, distance: 35.3
click at [17, 378] on div at bounding box center [52, 379] width 83 height 3
click at [290, 10] on icon at bounding box center [292, 12] width 8 height 8
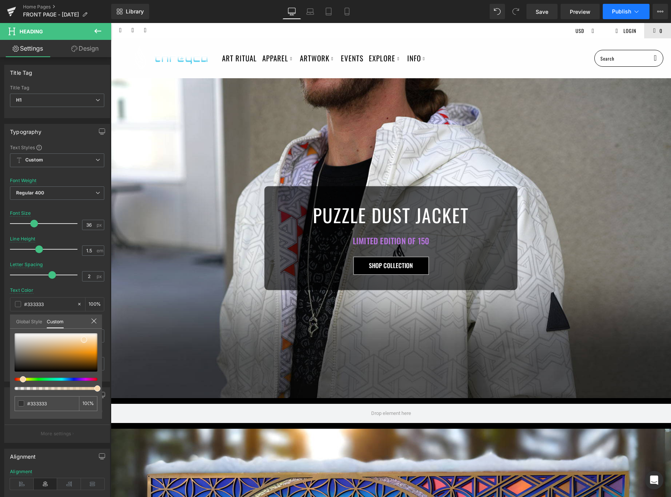
click at [621, 11] on span "Publish" at bounding box center [621, 11] width 19 height 6
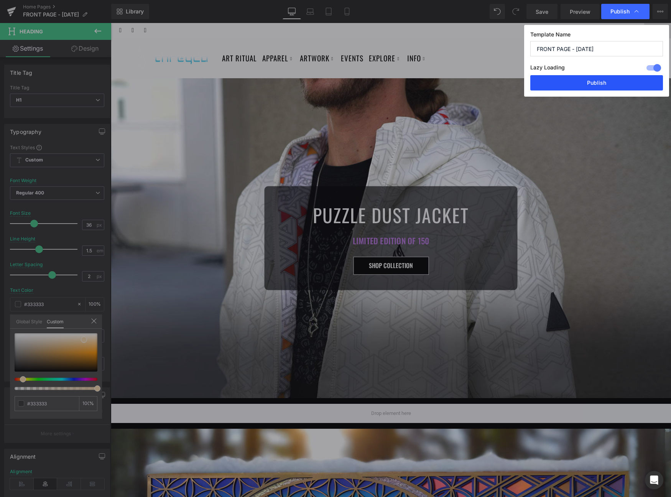
click at [593, 85] on button "Publish" at bounding box center [596, 82] width 133 height 15
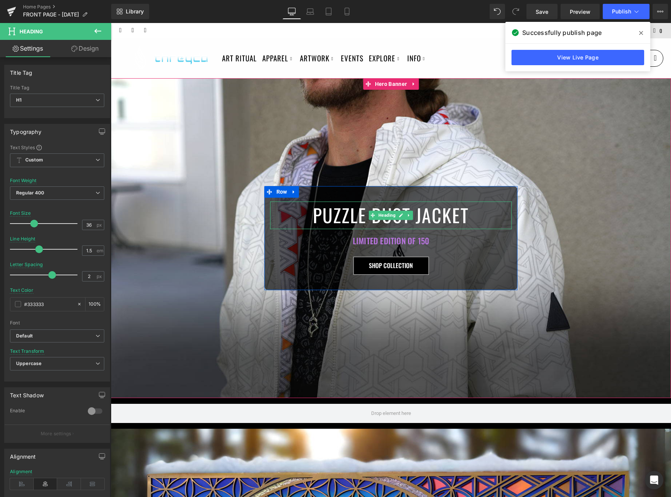
click at [411, 224] on h1 "PUZZLE DUST JACKET" at bounding box center [390, 216] width 241 height 28
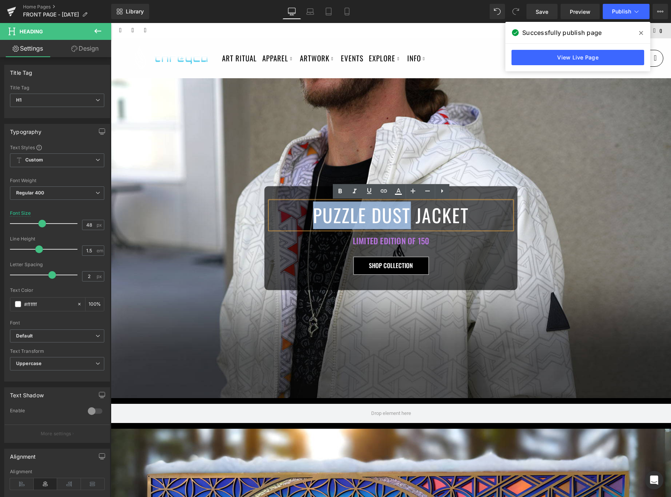
drag, startPoint x: 410, startPoint y: 215, endPoint x: 303, endPoint y: 211, distance: 107.0
click at [303, 211] on h1 "PUZZLE DUST JACKET" at bounding box center [390, 216] width 241 height 28
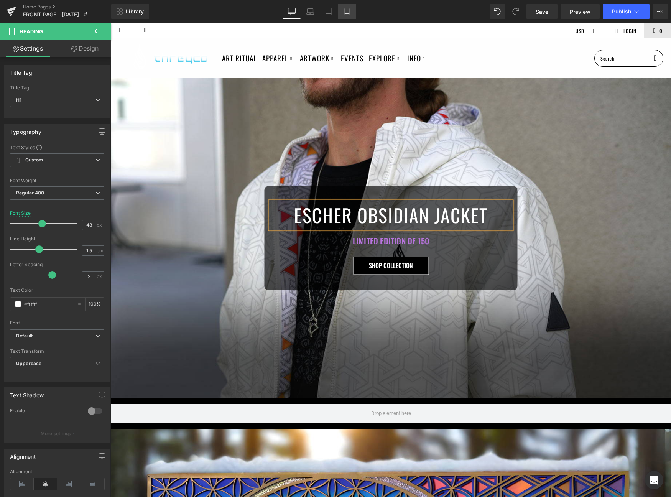
click at [343, 13] on link "Mobile" at bounding box center [347, 11] width 18 height 15
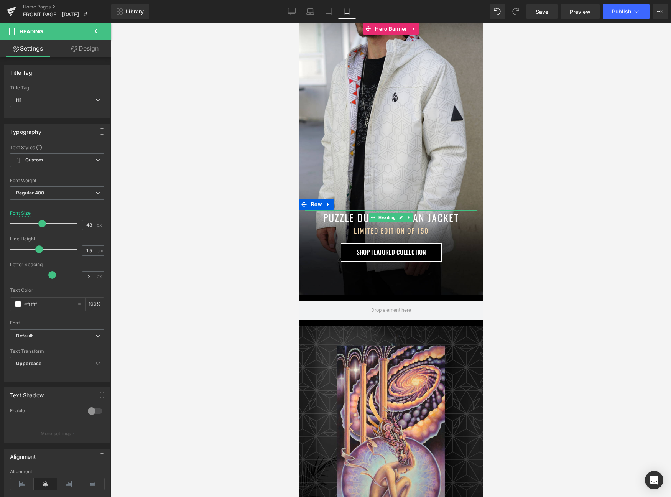
click at [349, 219] on h1 "PUZZLE DUST OBSIDIAN JACKET" at bounding box center [390, 217] width 172 height 15
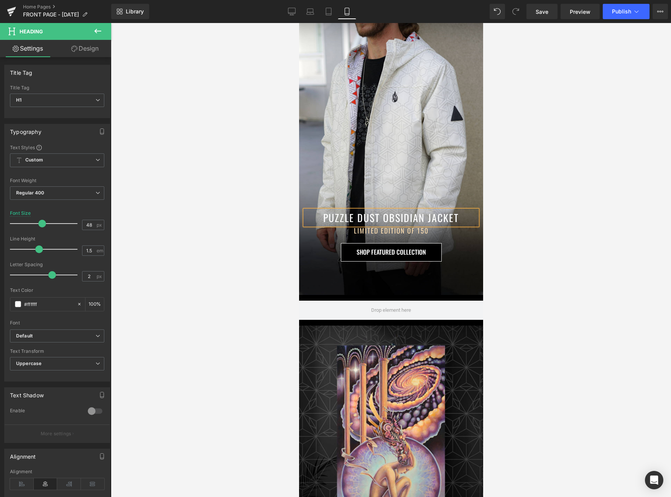
click at [349, 219] on h1 "PUZZLE DUST OBSIDIAN JACKET" at bounding box center [390, 217] width 172 height 15
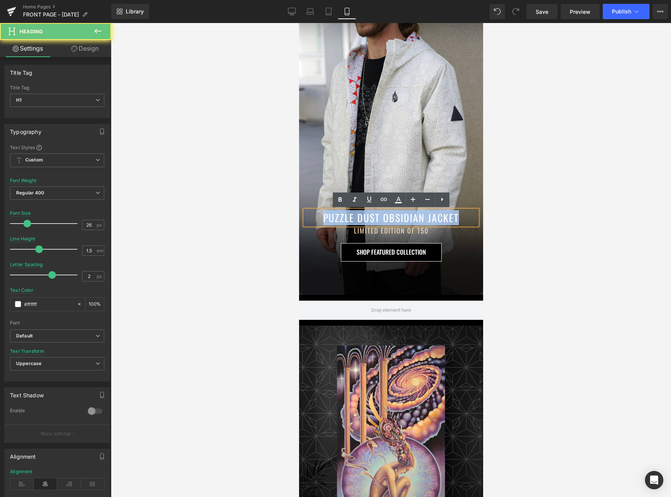
click at [349, 219] on h1 "PUZZLE DUST OBSIDIAN JACKET" at bounding box center [390, 217] width 172 height 15
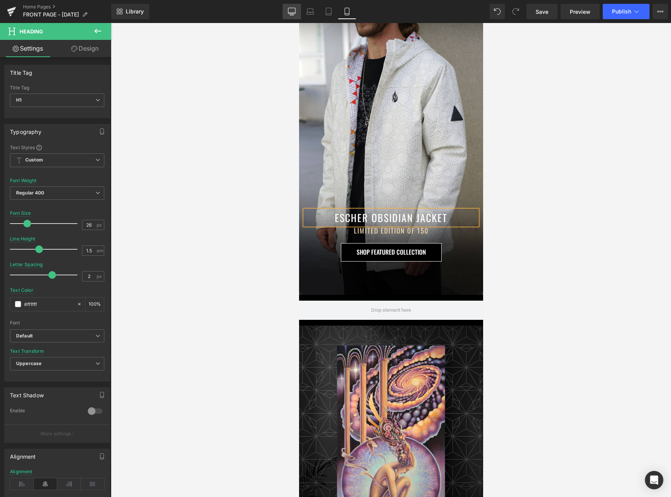
click at [294, 14] on icon at bounding box center [292, 12] width 8 height 8
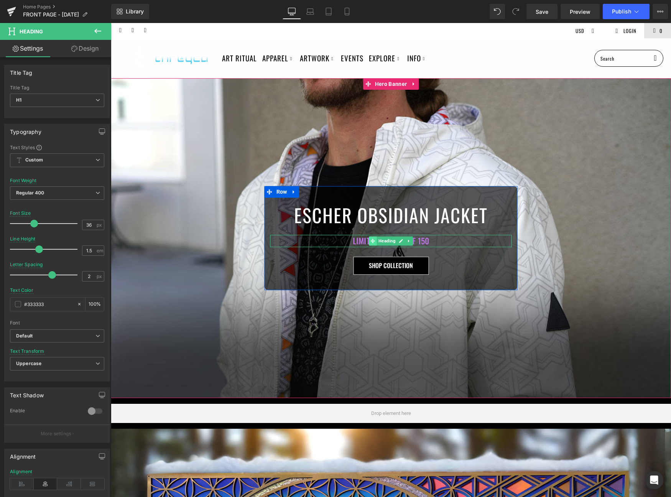
click at [369, 239] on span at bounding box center [373, 241] width 8 height 9
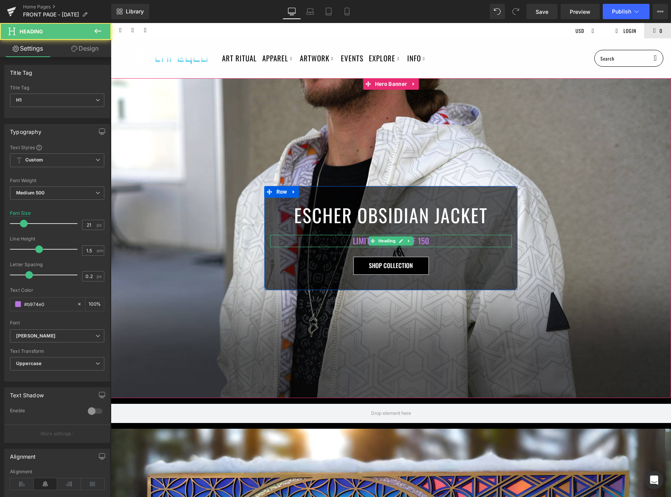
click at [359, 239] on h1 "LIMITED EDITION OF 150" at bounding box center [390, 241] width 241 height 12
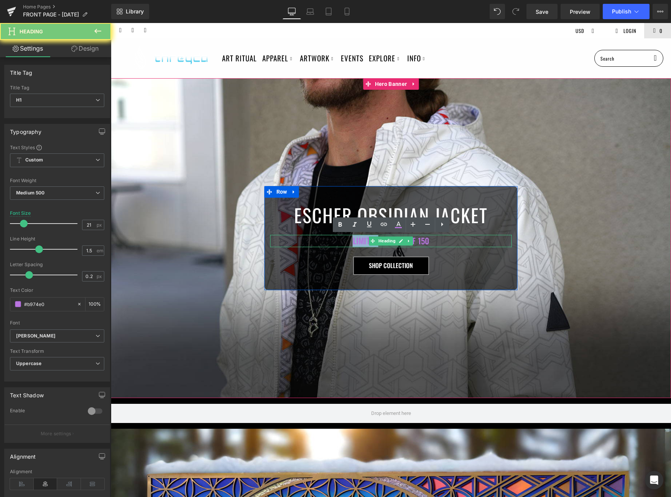
click at [359, 239] on h1 "LIMITED EDITION OF 150" at bounding box center [390, 241] width 241 height 12
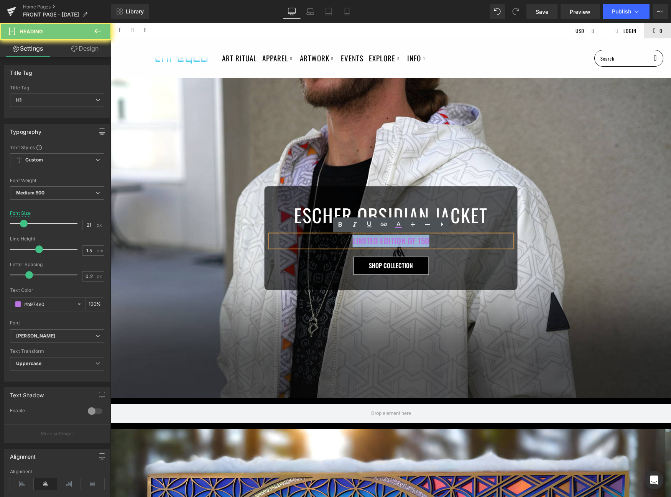
click at [359, 239] on h1 "LIMITED EDITION OF 150" at bounding box center [390, 241] width 241 height 12
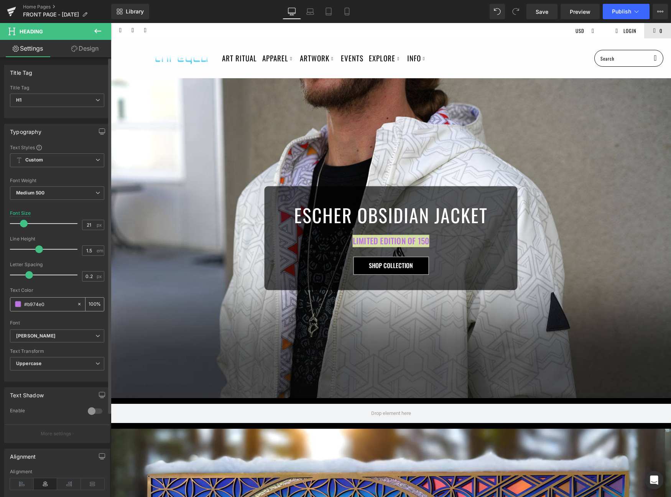
click at [15, 305] on span at bounding box center [18, 304] width 6 height 6
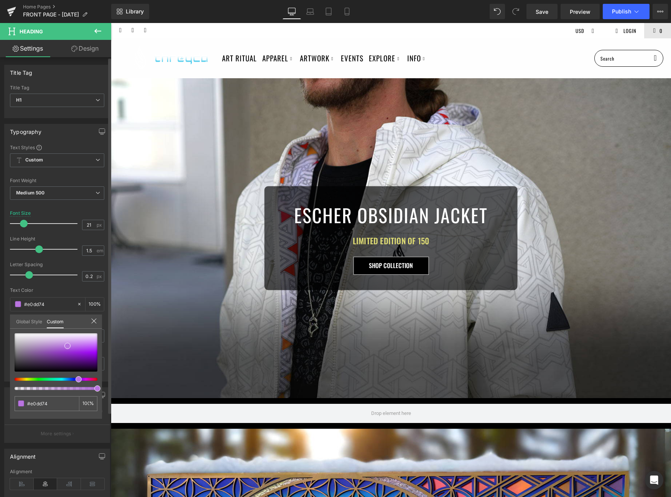
click at [25, 379] on div at bounding box center [52, 379] width 83 height 3
drag, startPoint x: 25, startPoint y: 379, endPoint x: 16, endPoint y: 379, distance: 8.0
click at [16, 379] on div at bounding box center [52, 379] width 83 height 3
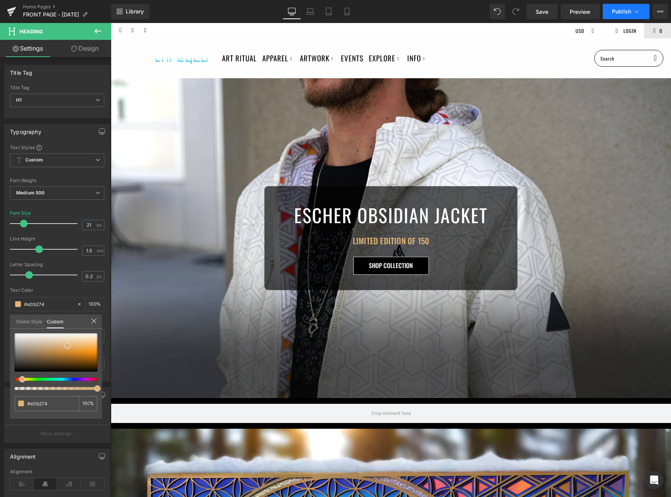
click at [620, 15] on button "Publish" at bounding box center [626, 11] width 47 height 15
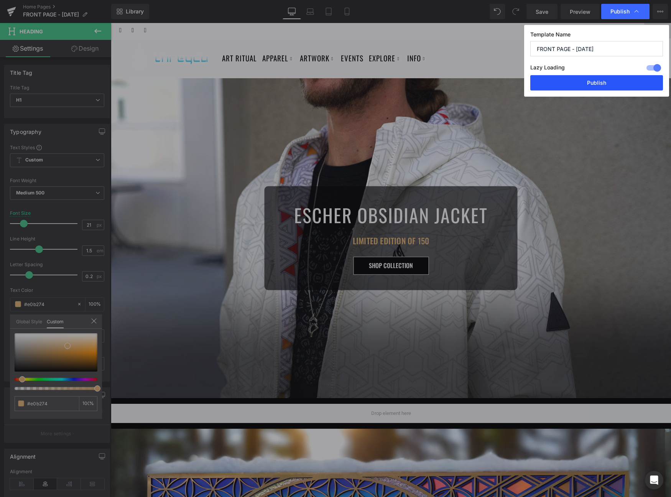
click at [614, 77] on button "Publish" at bounding box center [596, 82] width 133 height 15
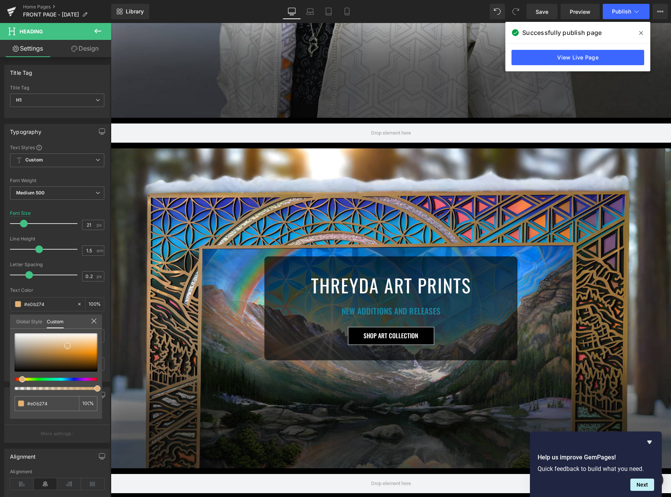
scroll to position [199, 0]
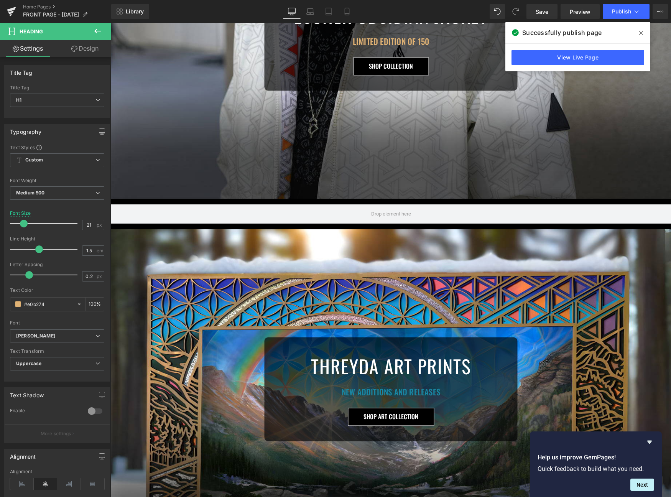
click at [386, 232] on span "Hero Banner" at bounding box center [391, 235] width 36 height 11
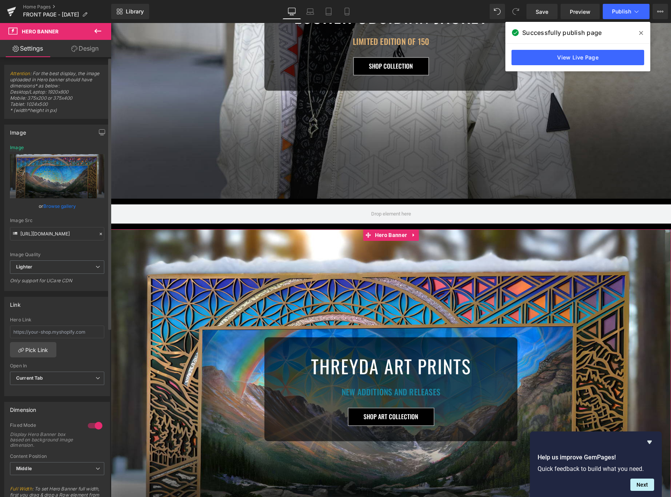
click at [59, 205] on link "Browse gallery" at bounding box center [59, 205] width 33 height 13
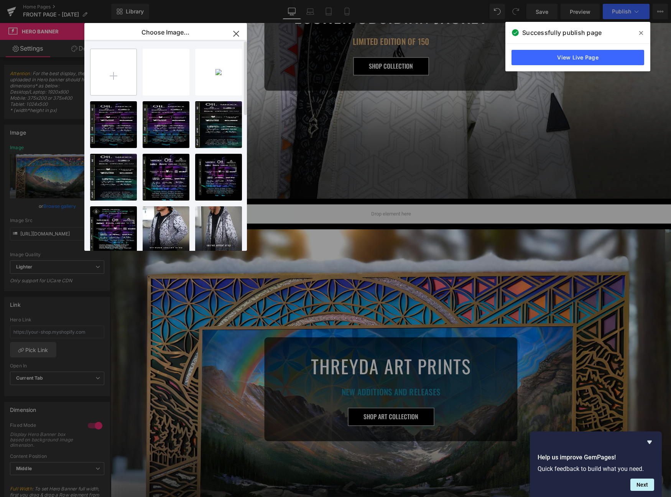
click at [118, 76] on input "file" at bounding box center [113, 72] width 46 height 46
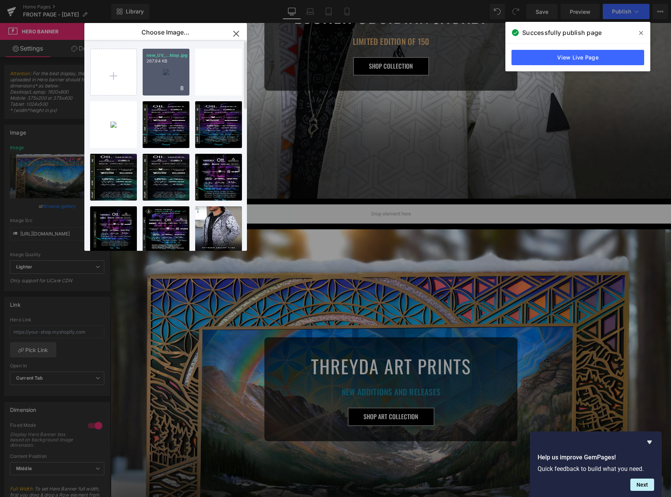
click at [159, 74] on div "new_UV_...ktop.jpg 267.94 KB" at bounding box center [166, 72] width 47 height 47
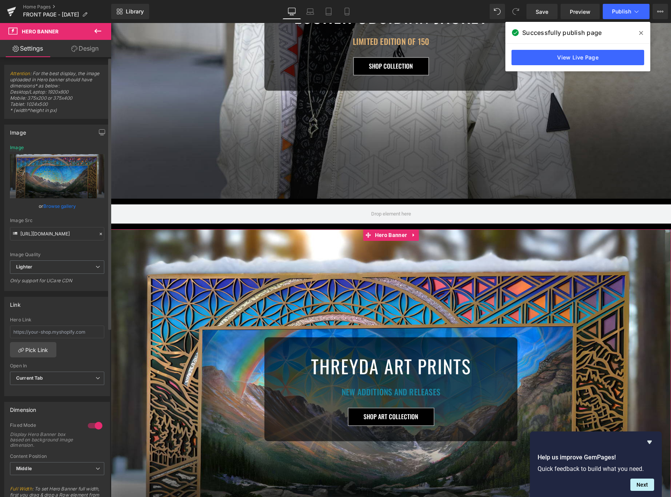
click at [61, 205] on link "Browse gallery" at bounding box center [59, 205] width 33 height 13
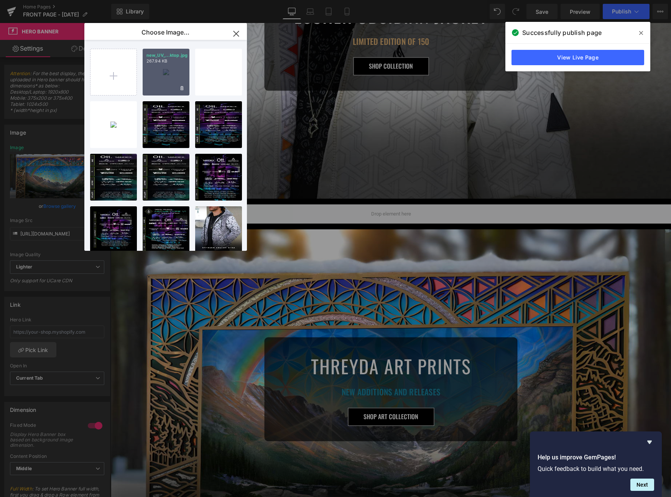
drag, startPoint x: 176, startPoint y: 67, endPoint x: 189, endPoint y: 131, distance: 65.2
click at [176, 67] on div "new_UV_...ktop.jpg 267.94 KB" at bounding box center [166, 72] width 47 height 47
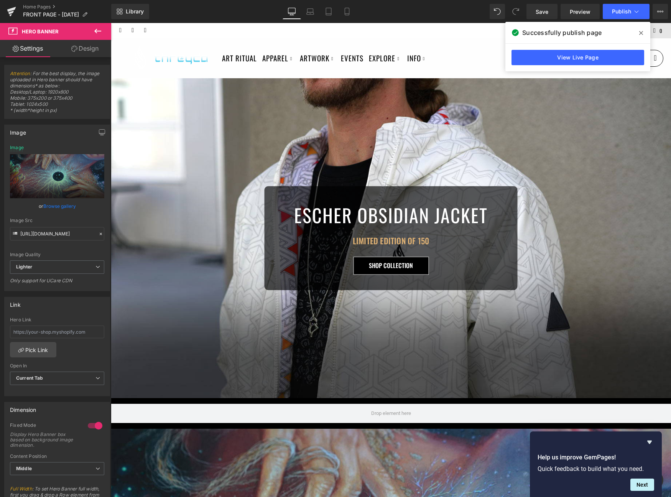
scroll to position [274, 0]
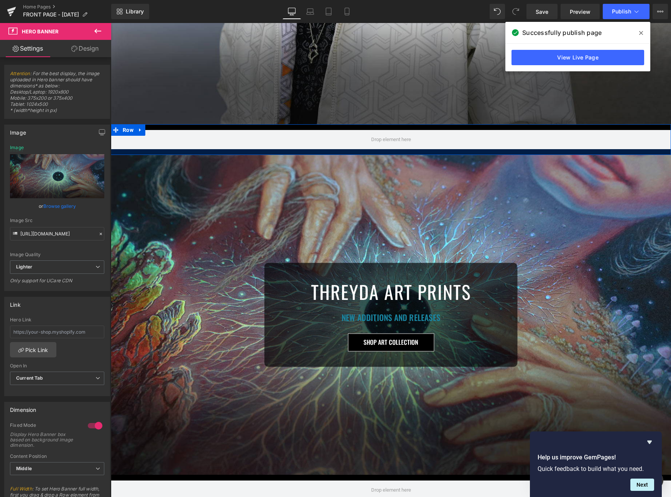
click at [381, 164] on div "THREYDA ART PRINTS Heading NEW ADDITIONS AND RELEASES Heading SHOP ART COLLECTI…" at bounding box center [391, 315] width 560 height 320
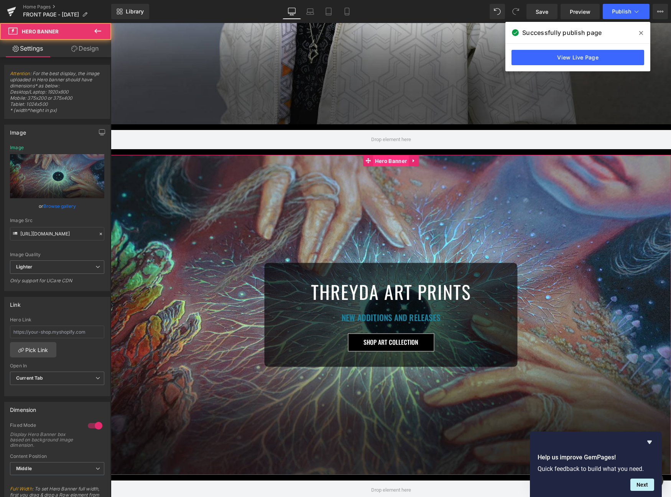
click at [384, 160] on span "Hero Banner" at bounding box center [391, 160] width 36 height 11
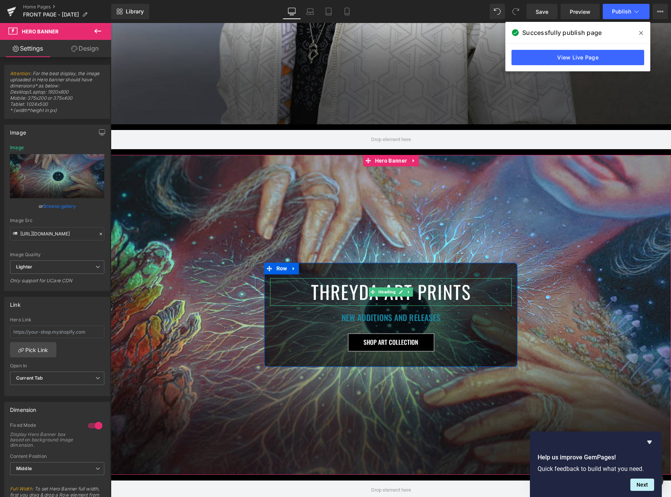
click at [353, 288] on h1 "THREYDA ART PRINTS" at bounding box center [390, 292] width 241 height 28
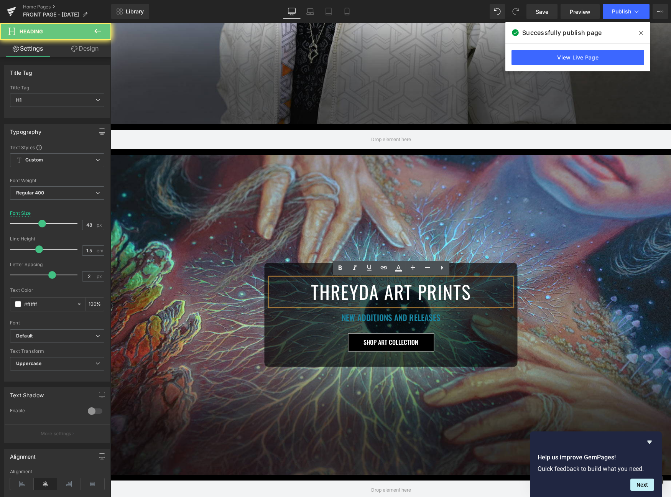
click at [353, 288] on h1 "THREYDA ART PRINTS" at bounding box center [390, 292] width 241 height 28
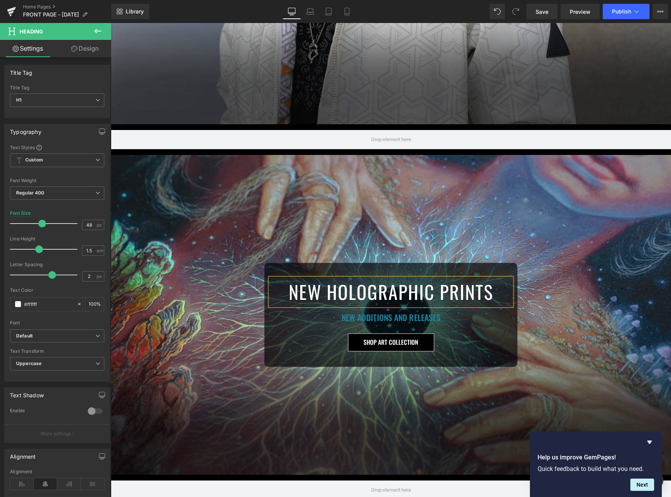
click at [349, 315] on h1 "NEW ADDITIONS AND RELEASES" at bounding box center [390, 318] width 241 height 12
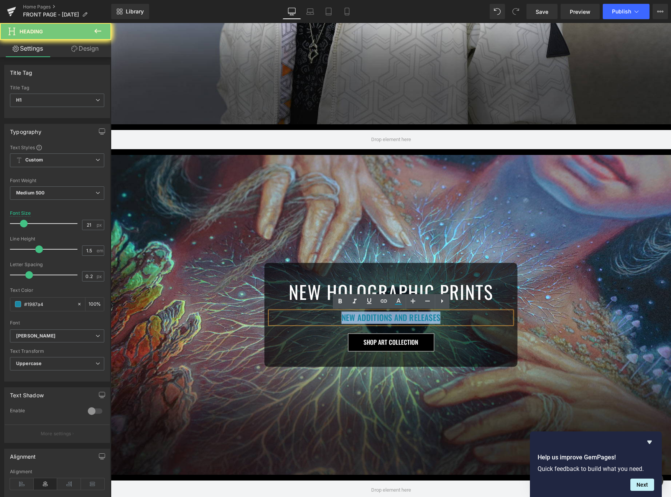
click at [349, 315] on h1 "NEW ADDITIONS AND RELEASES" at bounding box center [390, 318] width 241 height 12
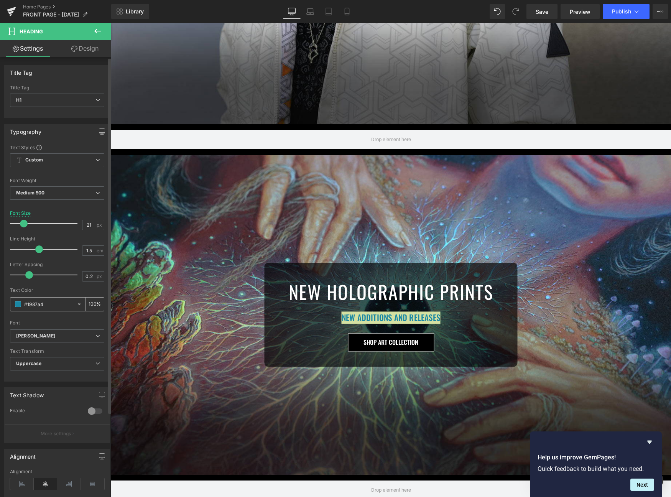
click at [15, 306] on span at bounding box center [18, 304] width 6 height 6
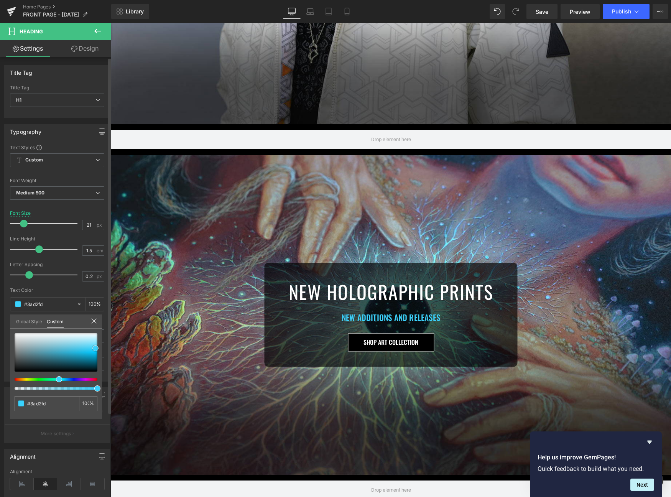
drag, startPoint x: 80, startPoint y: 341, endPoint x: 95, endPoint y: 348, distance: 17.3
click at [95, 348] on div at bounding box center [56, 352] width 83 height 38
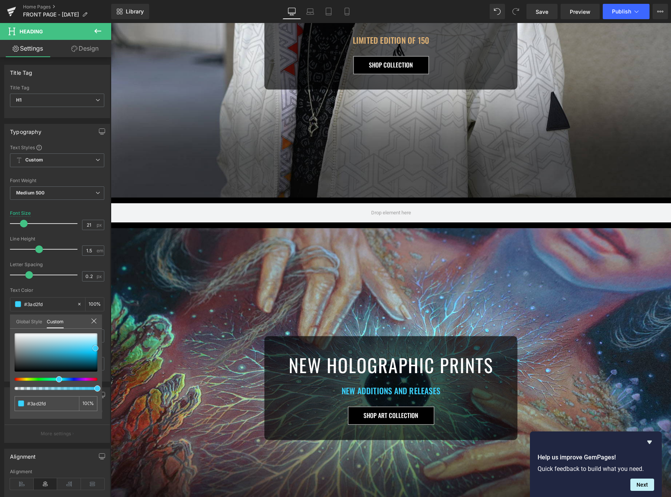
scroll to position [292, 0]
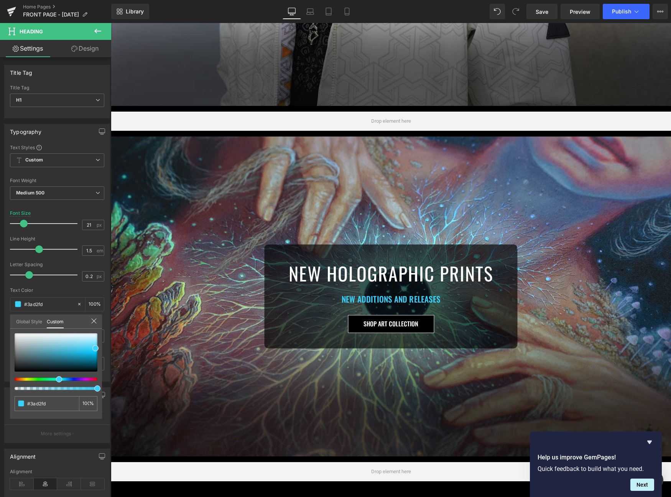
click at [348, 300] on body "Menu 0 Art Ritual Apparel Featured Collection The Vault / Final Pieces Shop All…" at bounding box center [391, 470] width 560 height 1479
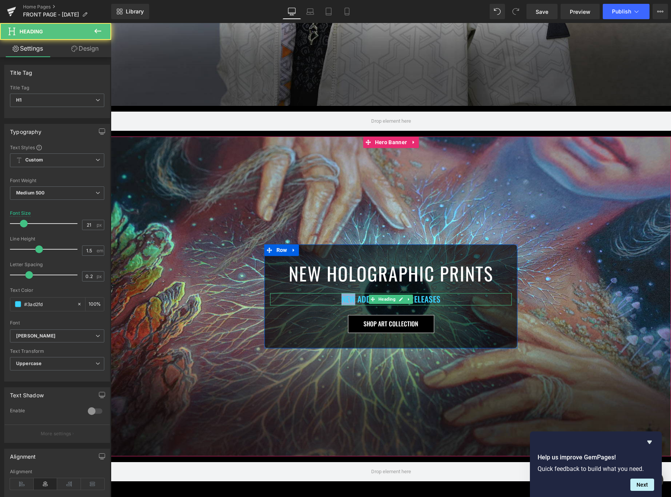
click at [348, 300] on h1 "NEW ADDITIONS AND RELEASES" at bounding box center [390, 299] width 241 height 12
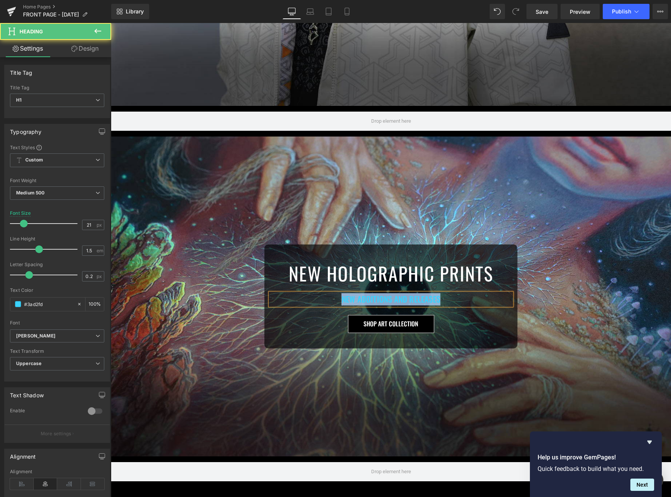
click at [348, 300] on h1 "NEW ADDITIONS AND RELEASES" at bounding box center [390, 299] width 241 height 12
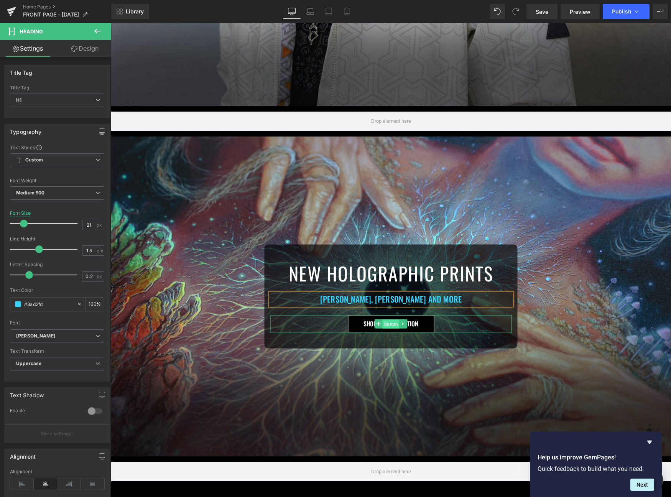
click at [383, 326] on span "Button" at bounding box center [391, 324] width 17 height 9
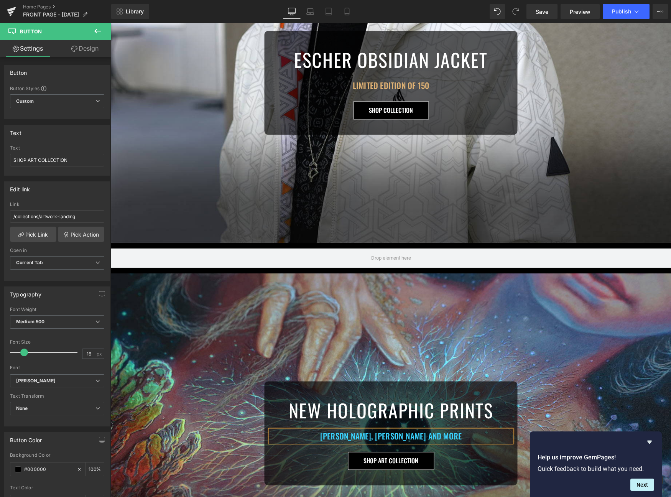
scroll to position [0, 0]
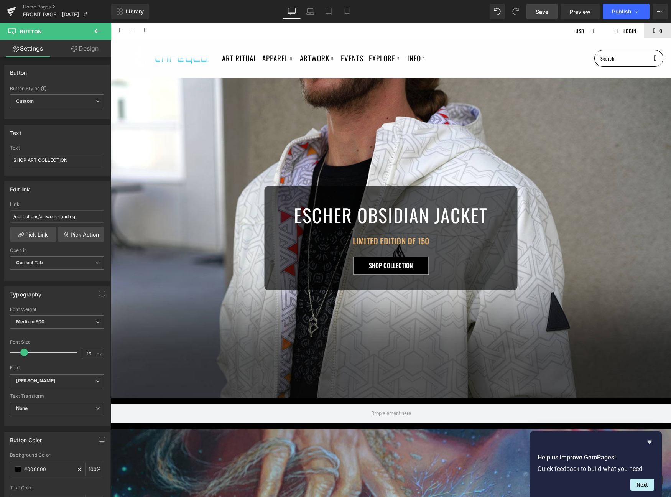
click at [537, 13] on span "Save" at bounding box center [541, 12] width 13 height 8
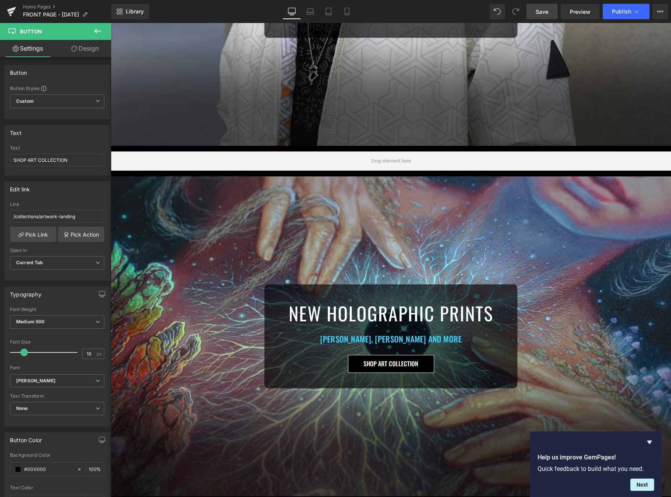
scroll to position [244, 0]
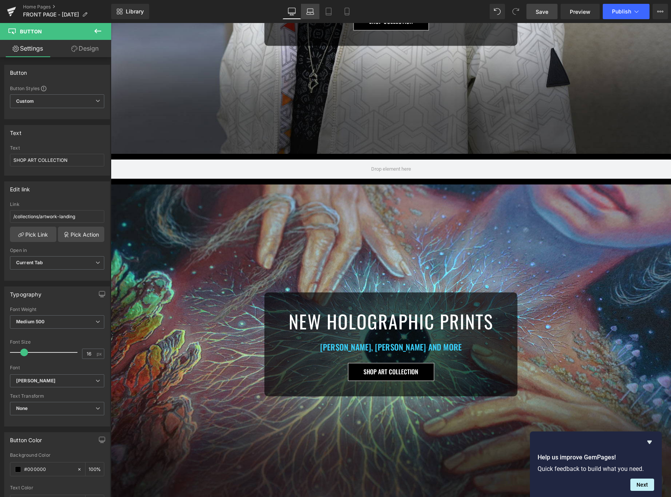
click at [307, 15] on icon at bounding box center [310, 12] width 8 height 8
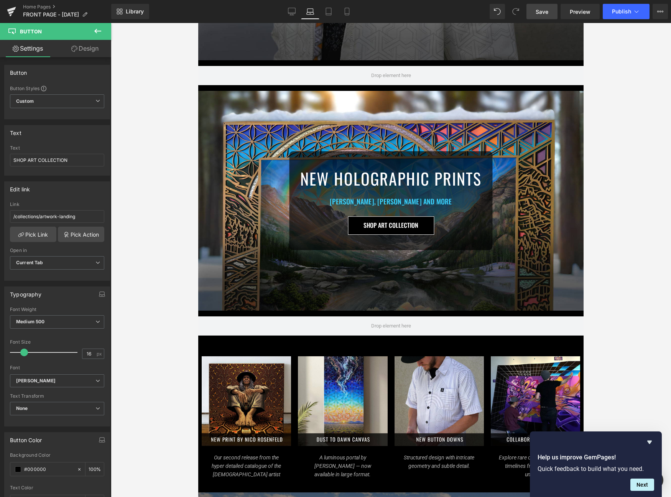
scroll to position [98, 0]
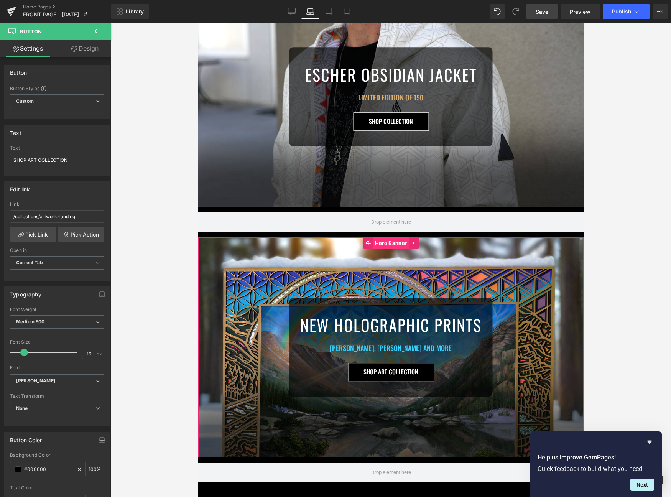
click at [388, 248] on span "Hero Banner" at bounding box center [391, 242] width 36 height 11
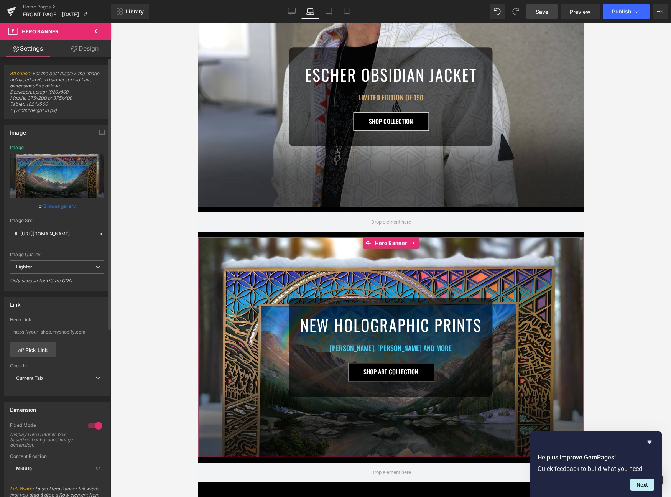
click at [47, 209] on link "Browse gallery" at bounding box center [59, 205] width 33 height 13
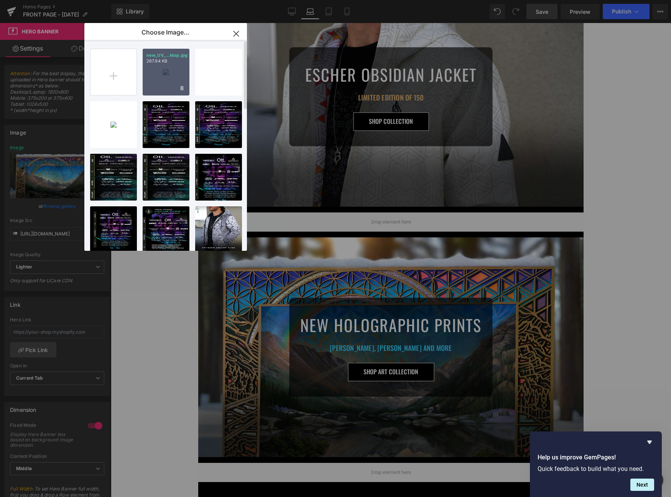
click at [158, 77] on div "new_UV_...ktop.jpg 267.94 KB" at bounding box center [166, 72] width 47 height 47
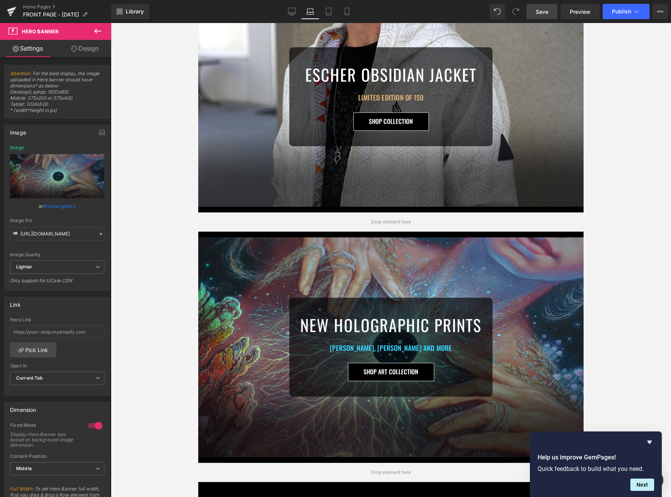
click at [158, 77] on div at bounding box center [391, 260] width 560 height 474
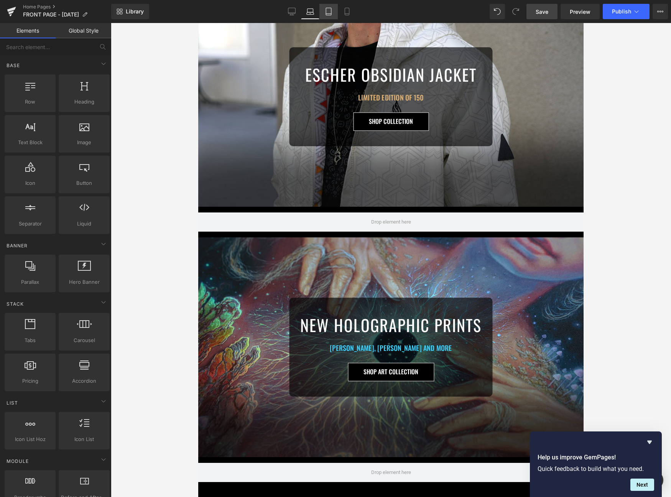
click at [333, 11] on link "Tablet" at bounding box center [328, 11] width 18 height 15
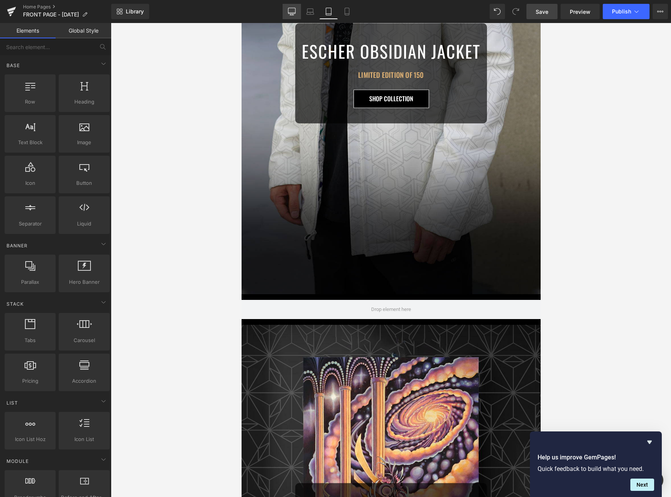
click at [294, 15] on icon at bounding box center [292, 12] width 8 height 8
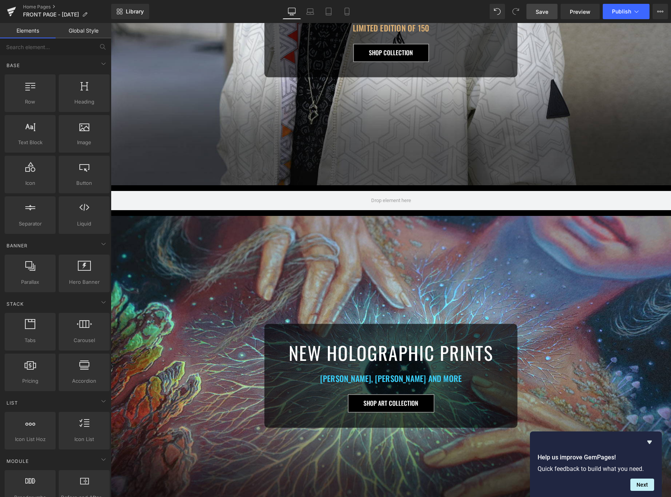
scroll to position [0, 0]
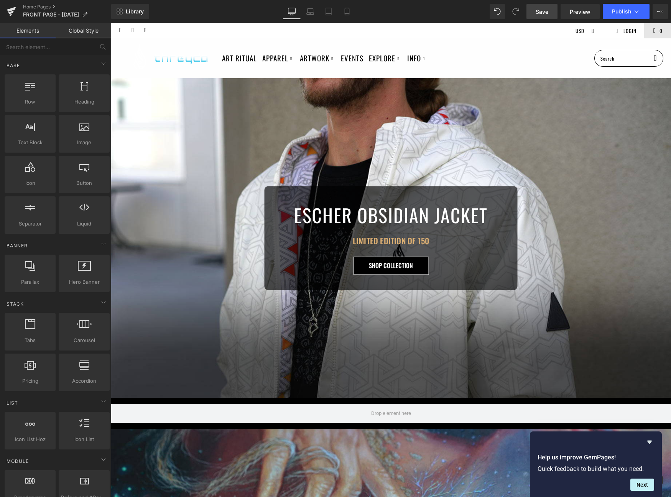
click at [537, 16] on link "Save" at bounding box center [541, 11] width 31 height 15
